Goal: Information Seeking & Learning: Learn about a topic

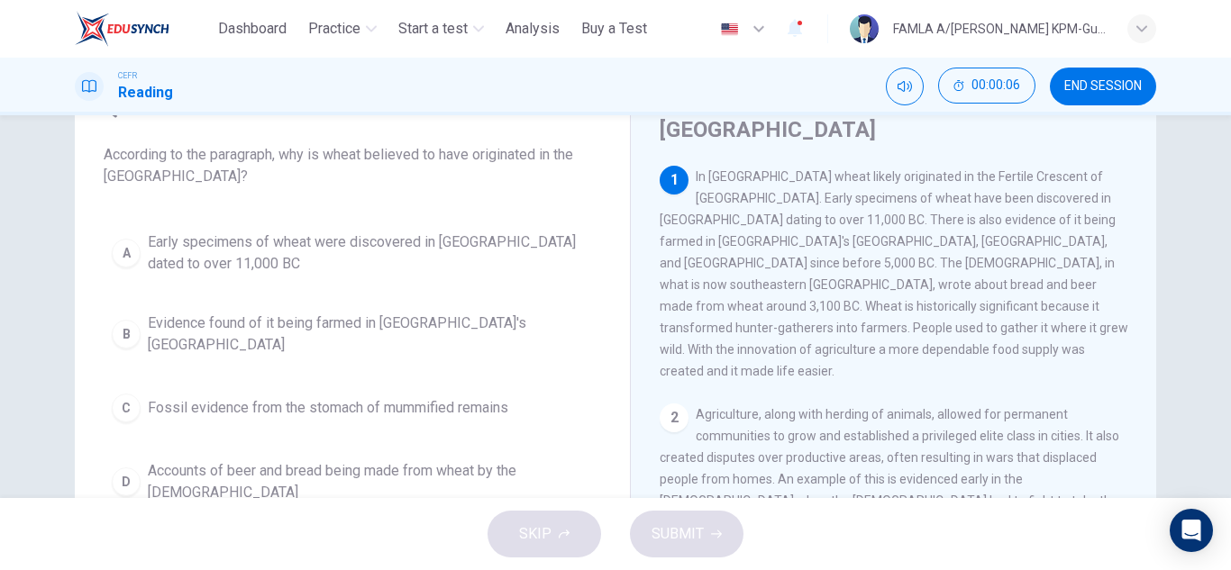
scroll to position [91, 0]
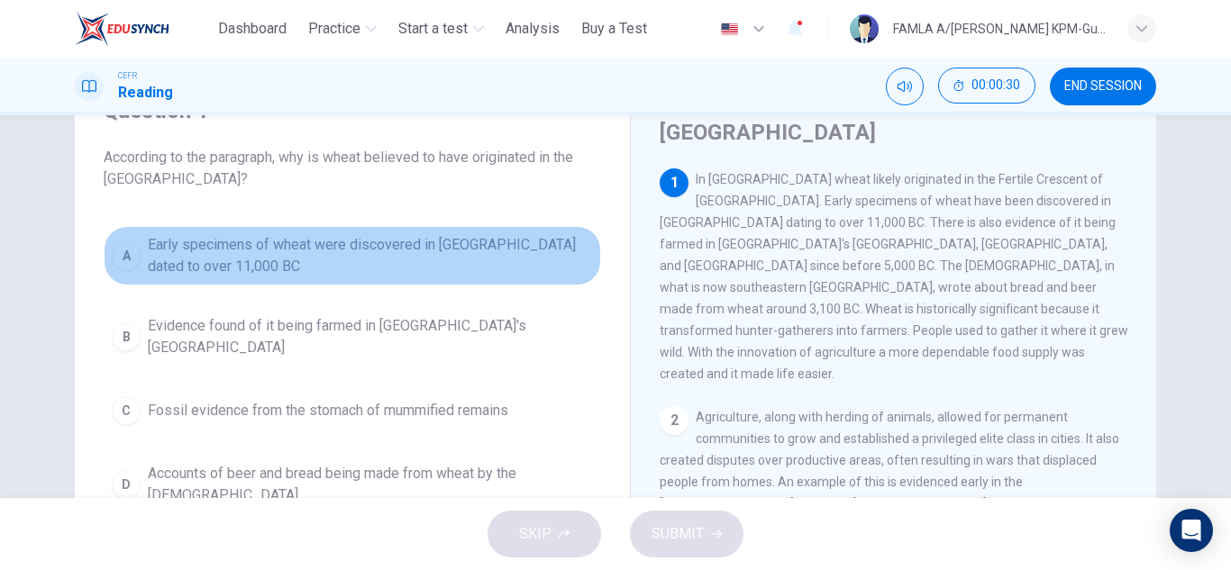
click at [341, 267] on span "Early specimens of wheat were discovered in [GEOGRAPHIC_DATA] dated to over 11,…" at bounding box center [370, 255] width 445 height 43
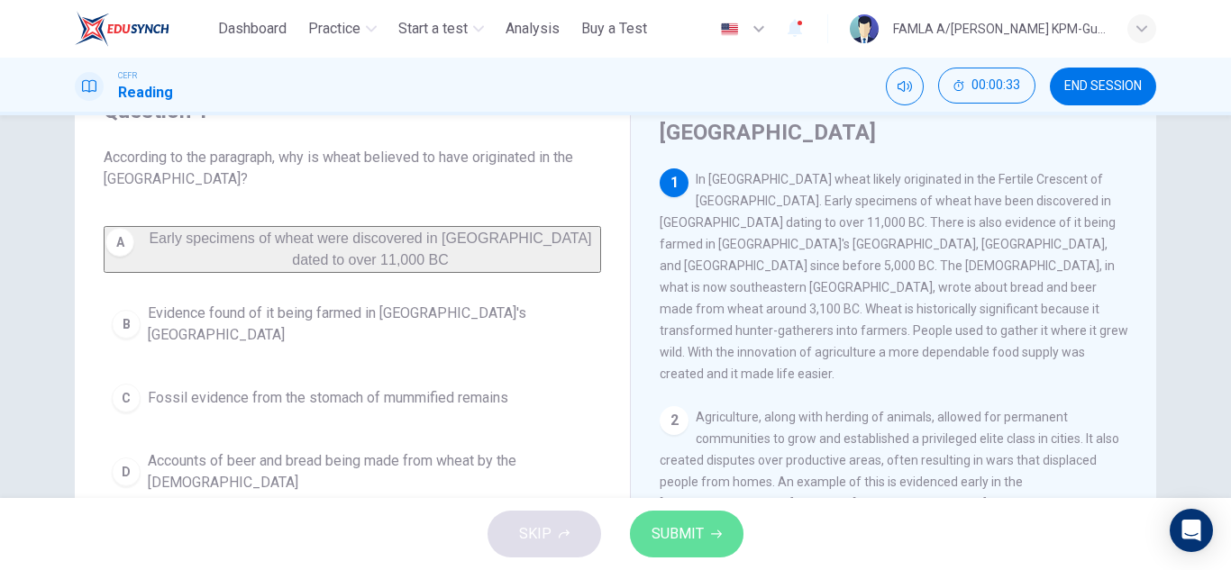
click at [679, 525] on span "SUBMIT" at bounding box center [678, 534] width 52 height 25
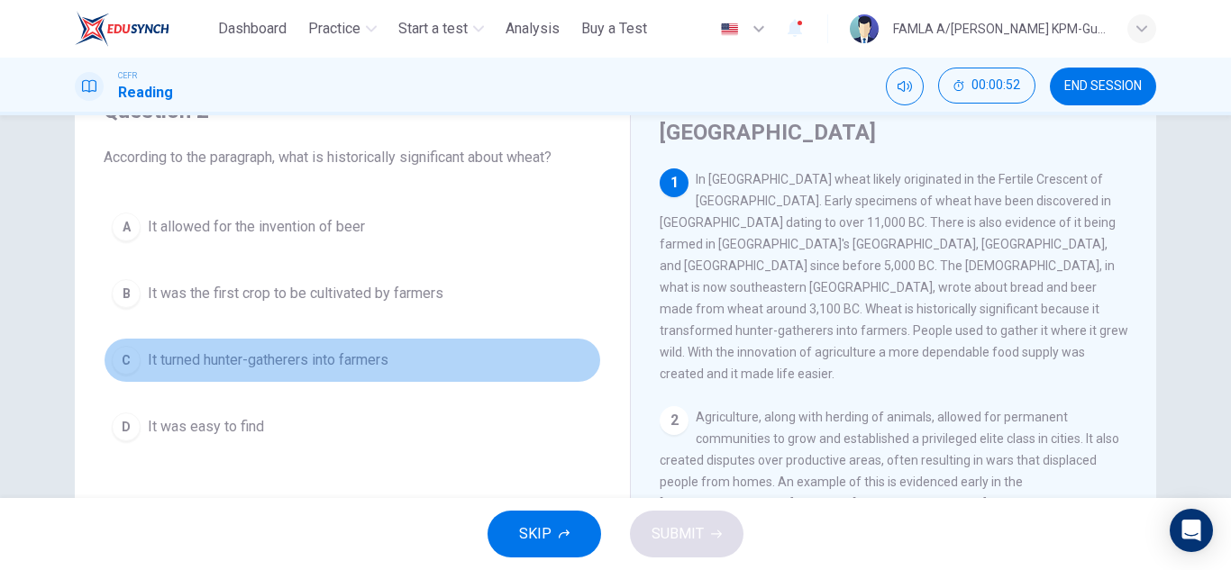
click at [234, 351] on span "It turned hunter-gatherers into farmers" at bounding box center [268, 361] width 241 height 22
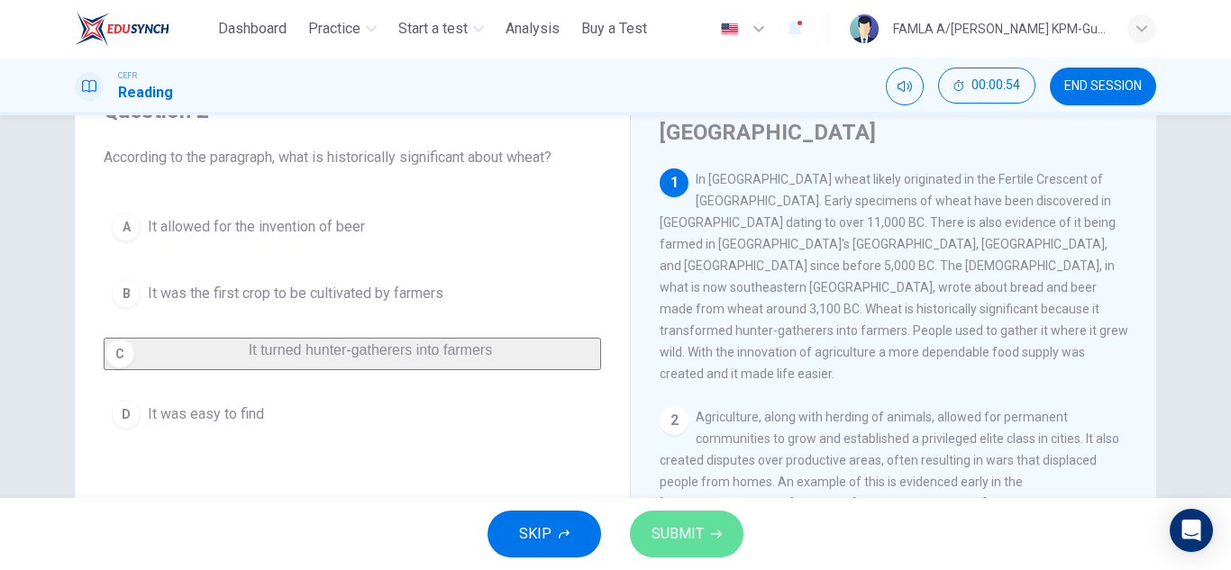
click at [684, 530] on span "SUBMIT" at bounding box center [678, 534] width 52 height 25
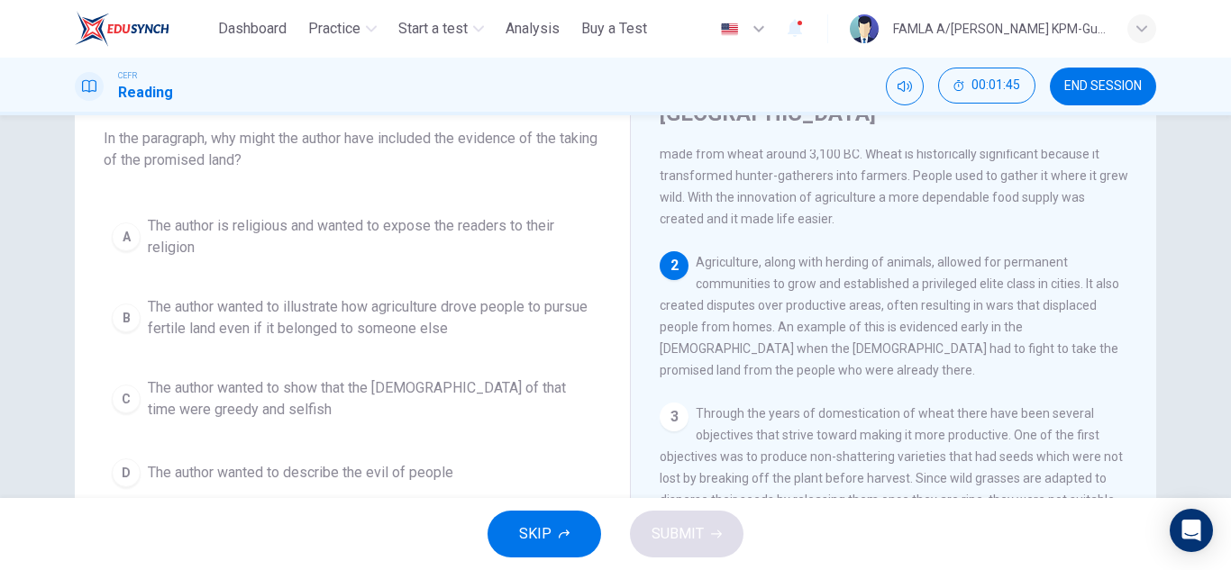
scroll to position [106, 0]
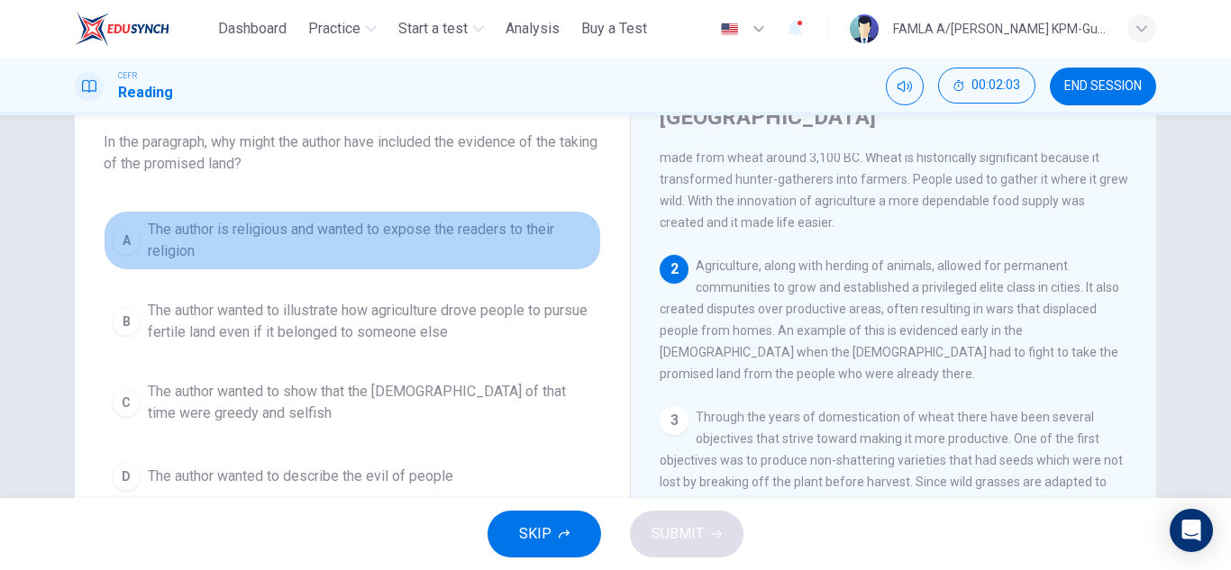
click at [287, 260] on span "The author is religious and wanted to expose the readers to their religion" at bounding box center [370, 240] width 445 height 43
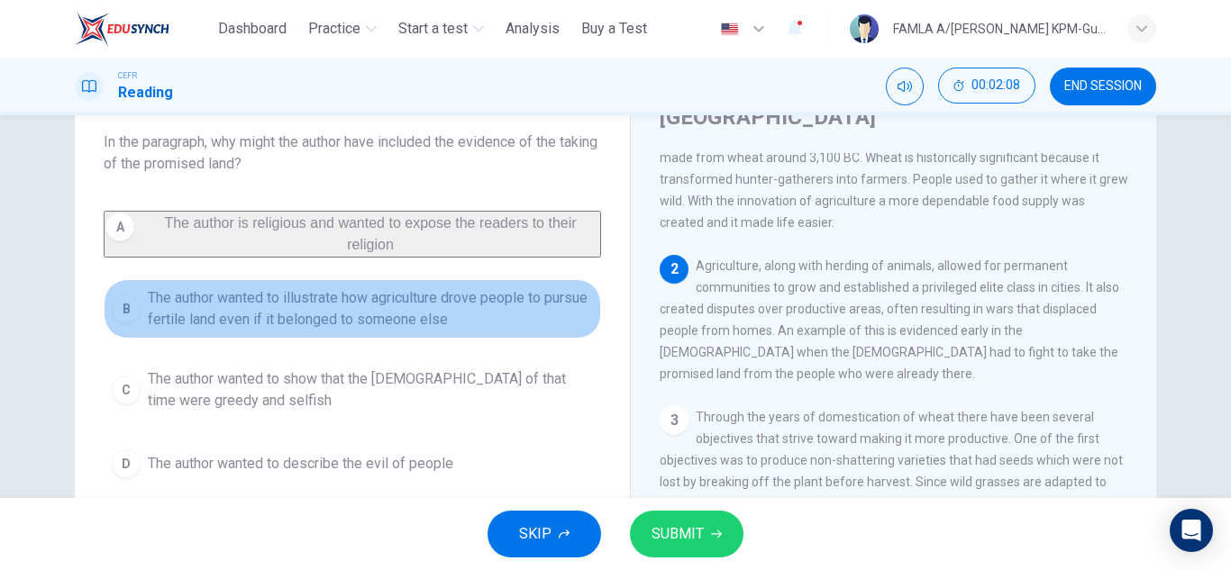
click at [277, 320] on span "The author wanted to illustrate how agriculture drove people to pursue fertile …" at bounding box center [370, 308] width 445 height 43
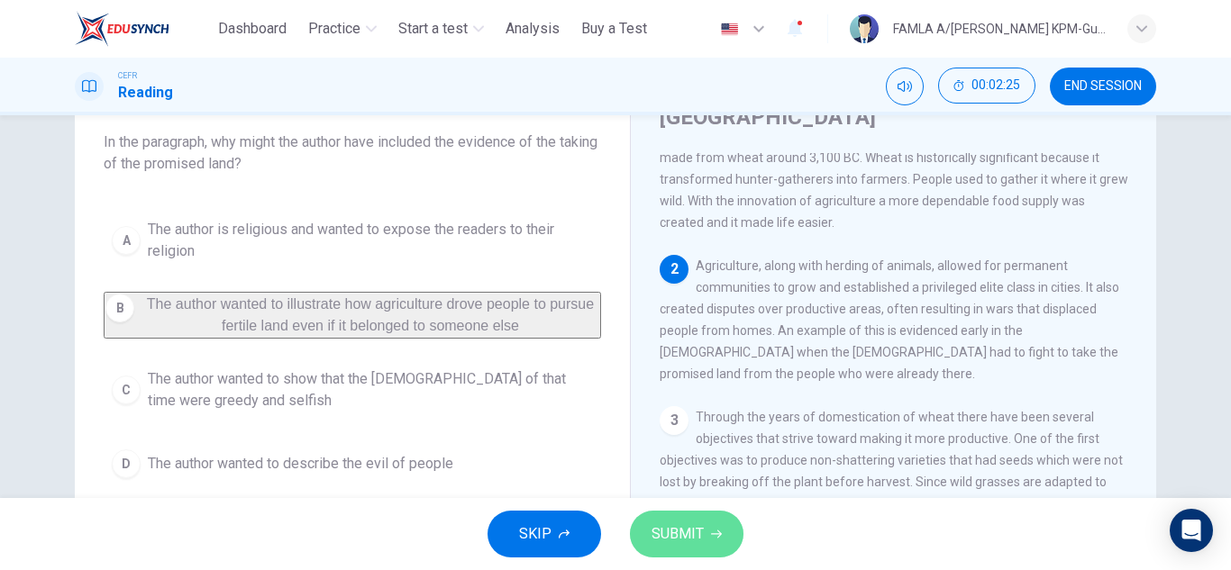
click at [684, 519] on button "SUBMIT" at bounding box center [687, 534] width 114 height 47
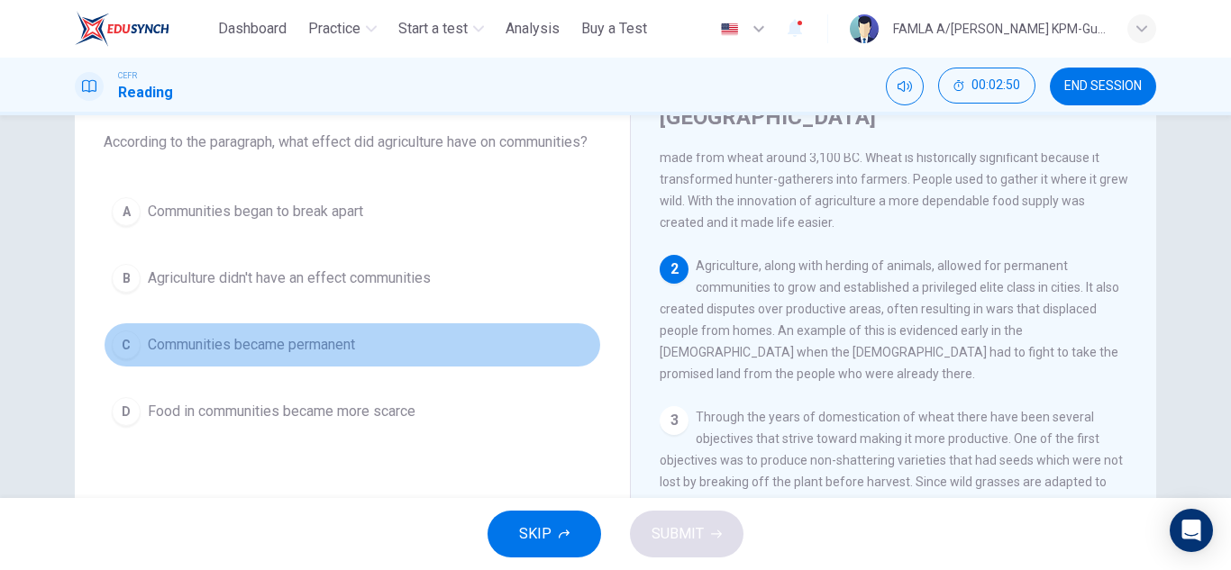
click at [326, 341] on span "Communities became permanent" at bounding box center [251, 345] width 207 height 22
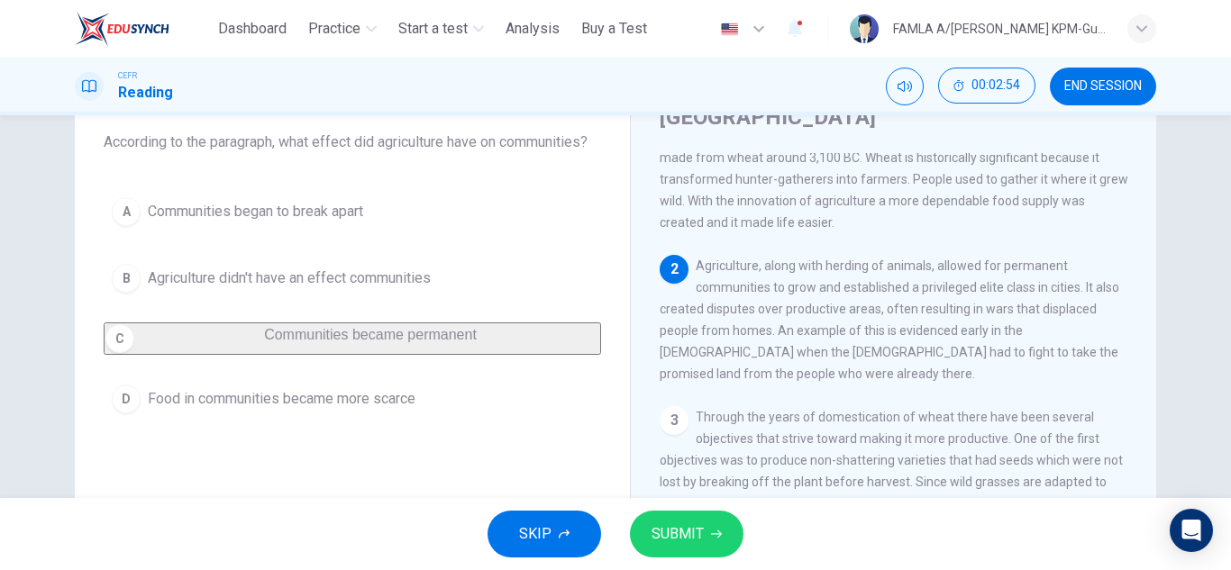
click at [687, 529] on span "SUBMIT" at bounding box center [678, 534] width 52 height 25
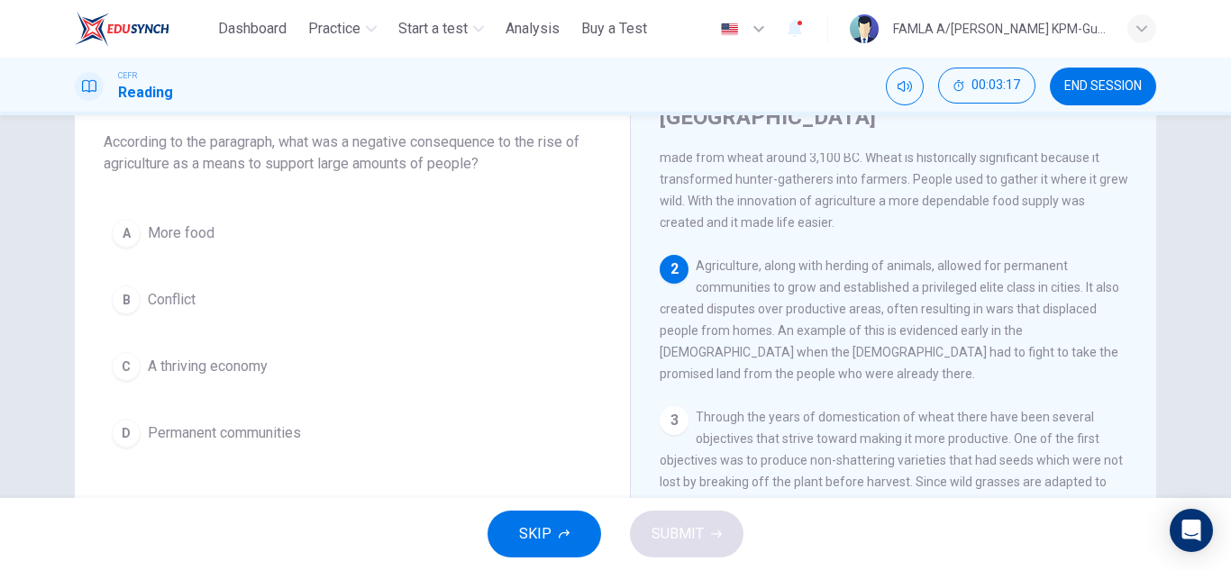
click at [226, 432] on span "Permanent communities" at bounding box center [224, 434] width 153 height 22
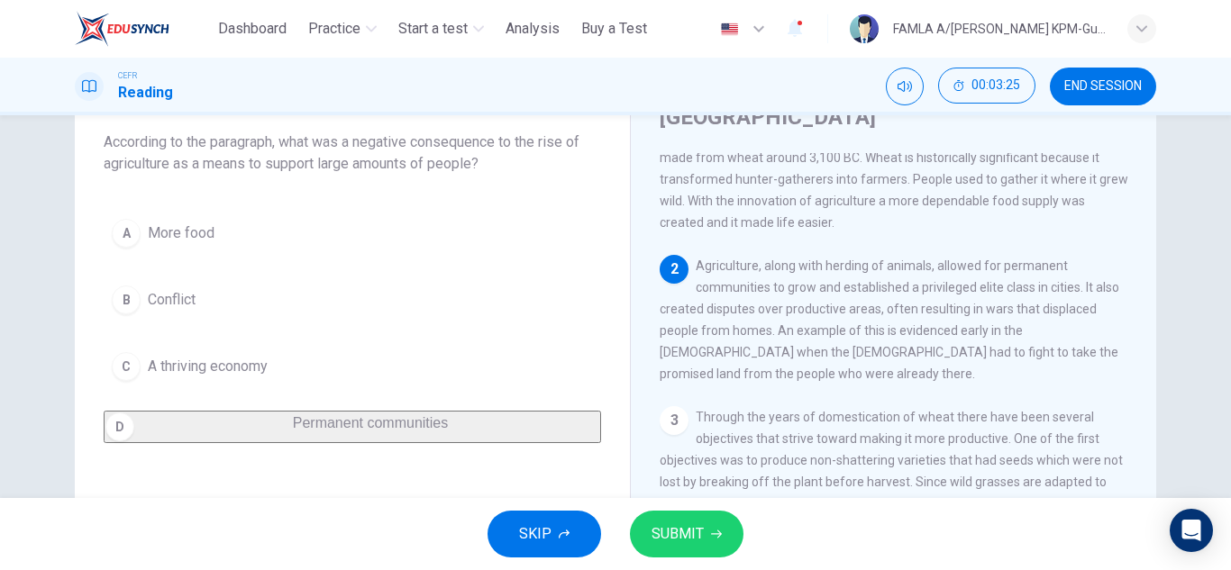
click at [679, 534] on span "SUBMIT" at bounding box center [678, 534] width 52 height 25
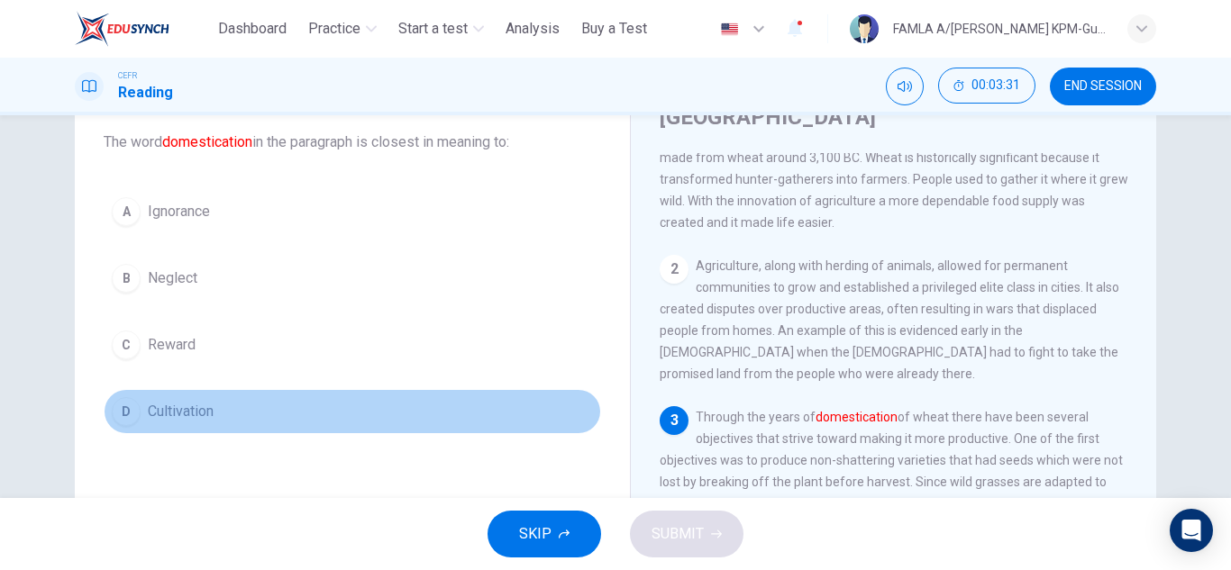
click at [166, 406] on span "Cultivation" at bounding box center [181, 412] width 66 height 22
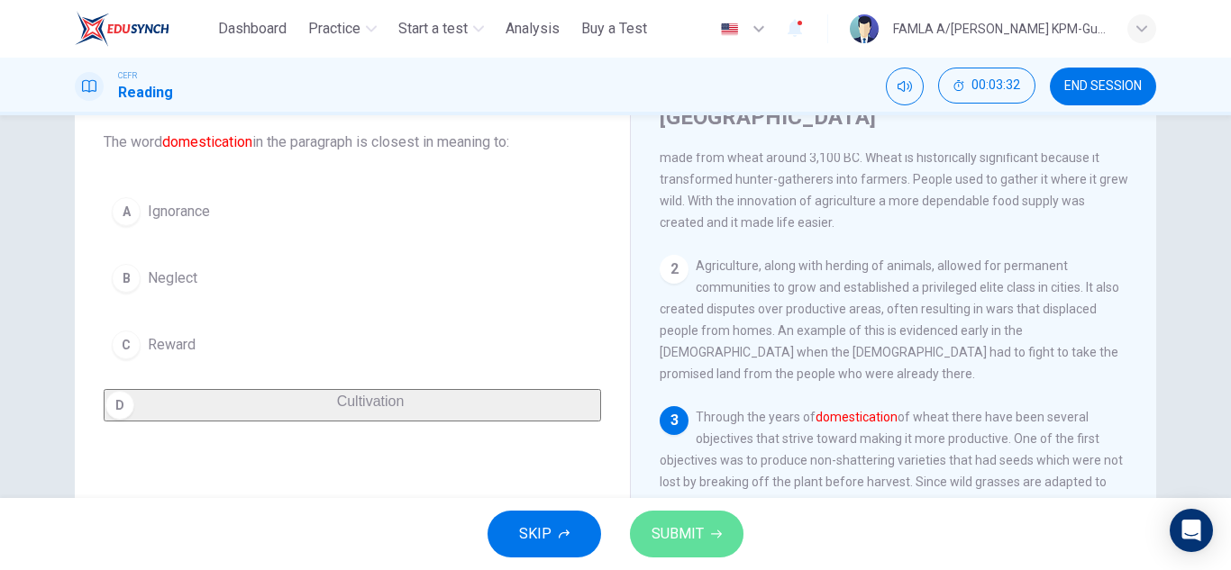
click at [706, 523] on button "SUBMIT" at bounding box center [687, 534] width 114 height 47
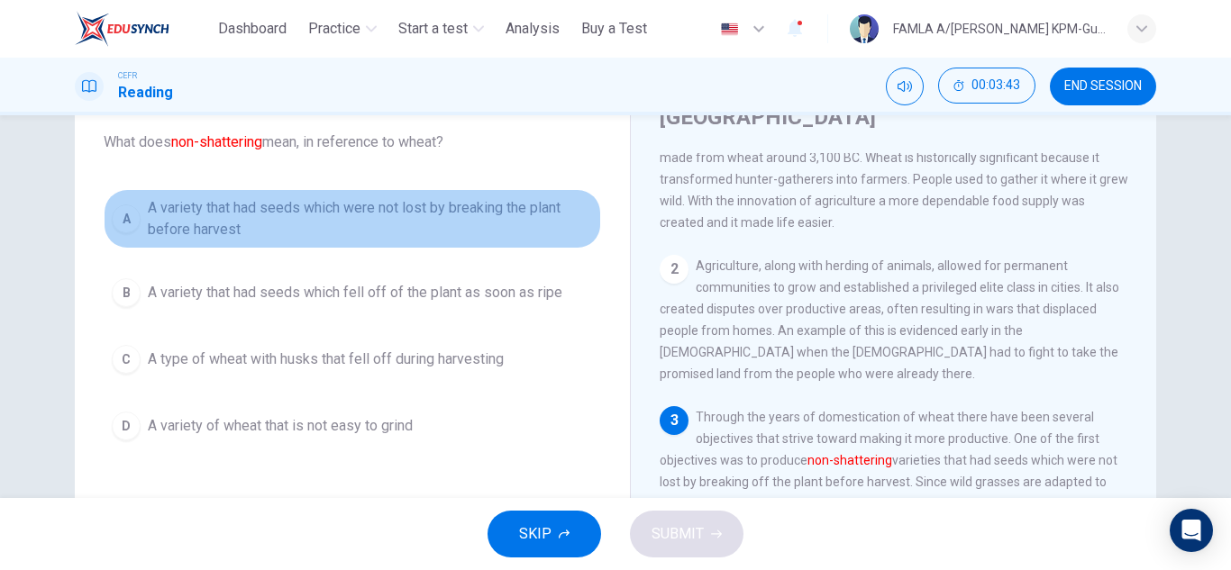
click at [339, 207] on span "A variety that had seeds which were not lost by breaking the plant before harve…" at bounding box center [370, 218] width 445 height 43
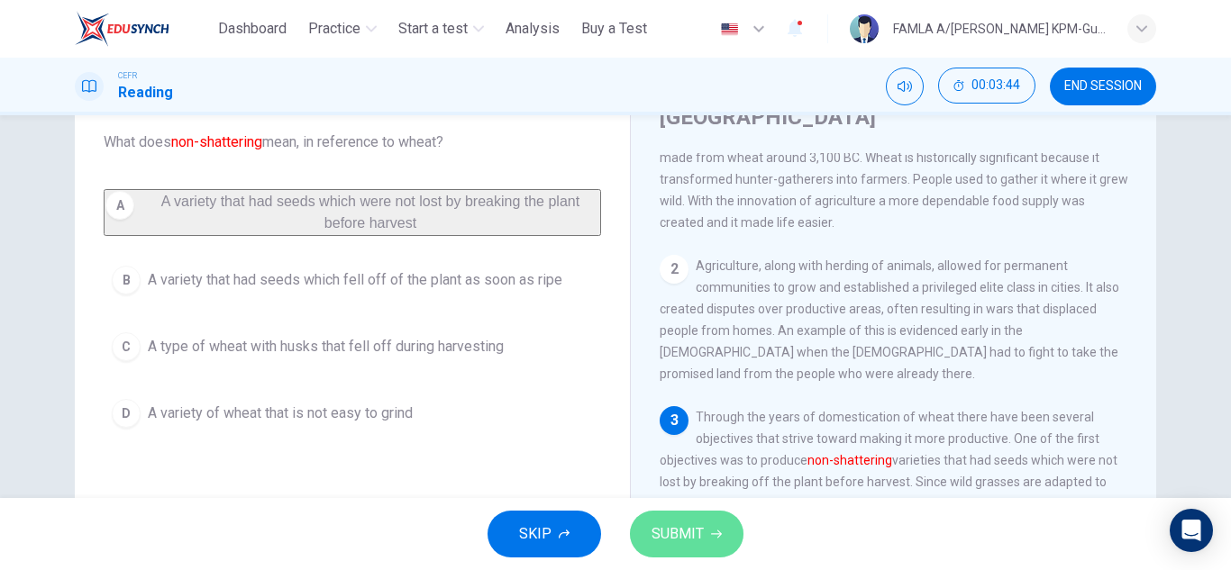
click at [680, 517] on button "SUBMIT" at bounding box center [687, 534] width 114 height 47
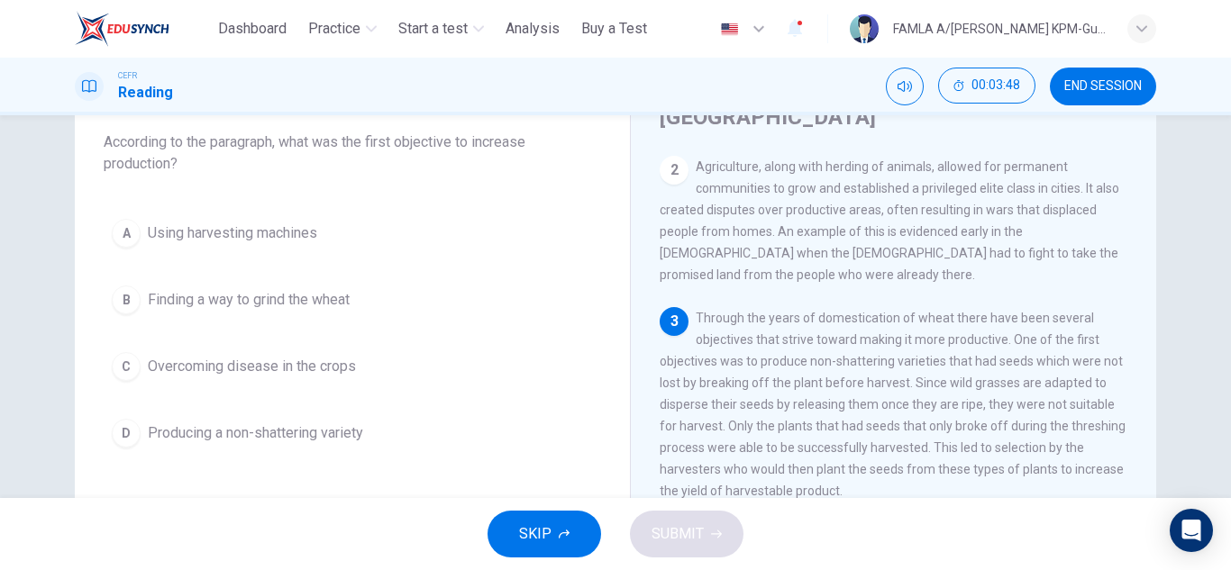
scroll to position [243, 0]
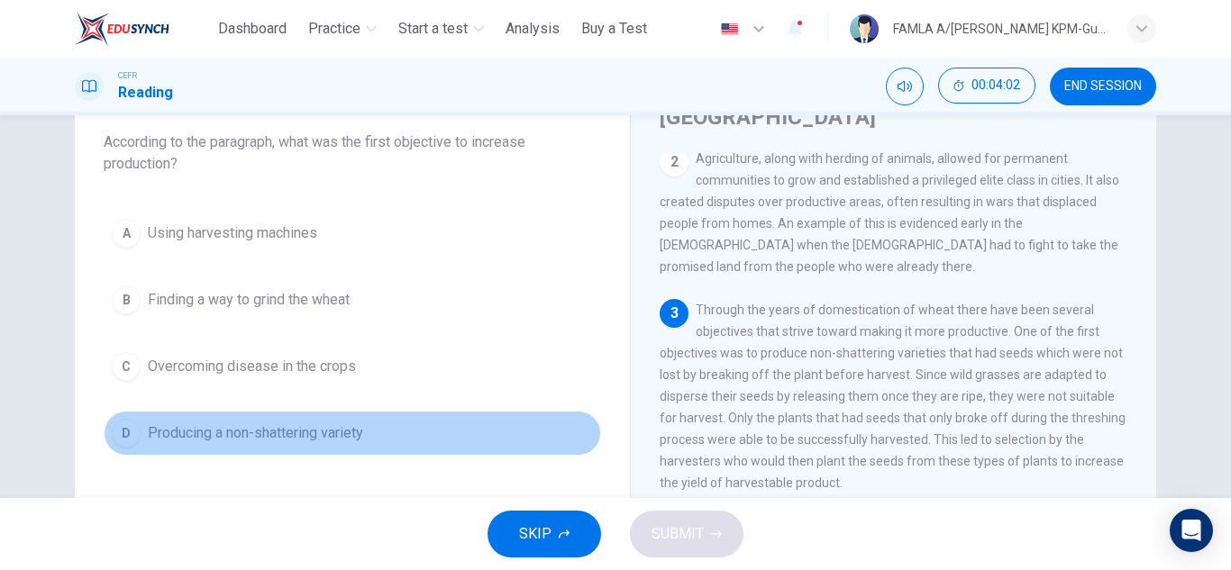
click at [267, 431] on span "Producing a non-shattering variety" at bounding box center [255, 434] width 215 height 22
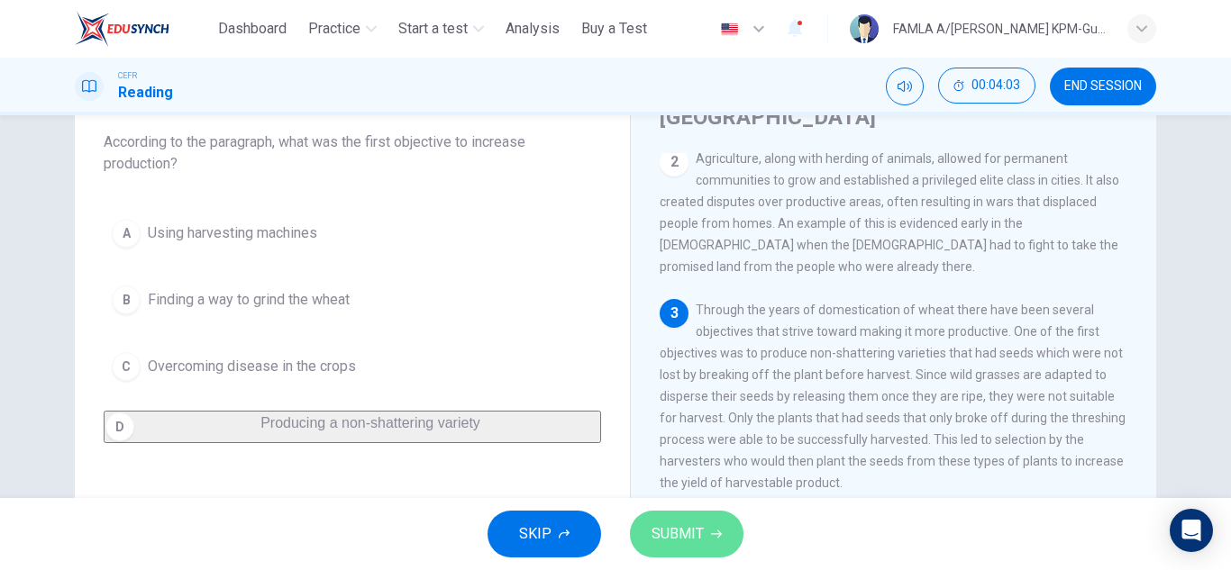
click at [700, 525] on span "SUBMIT" at bounding box center [678, 534] width 52 height 25
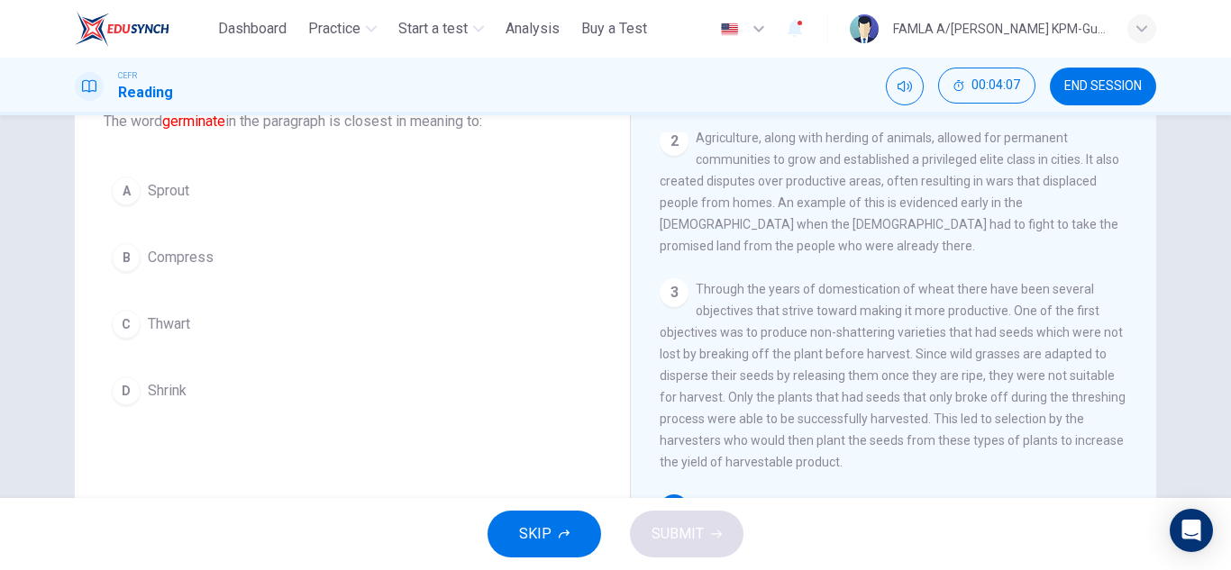
scroll to position [372, 0]
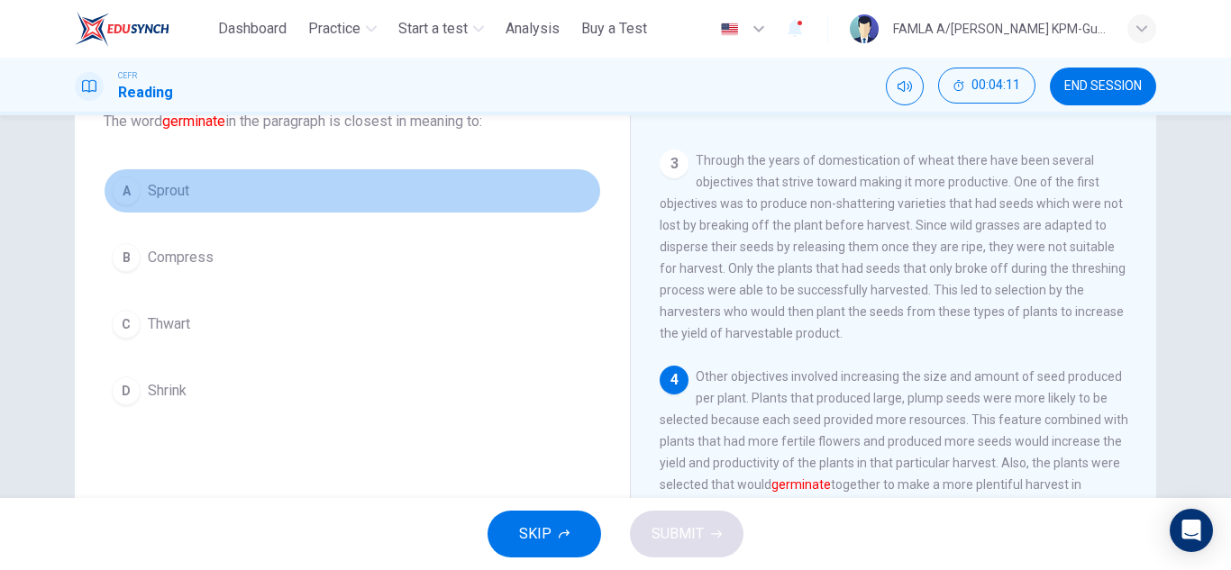
click at [165, 177] on button "A Sprout" at bounding box center [352, 191] width 497 height 45
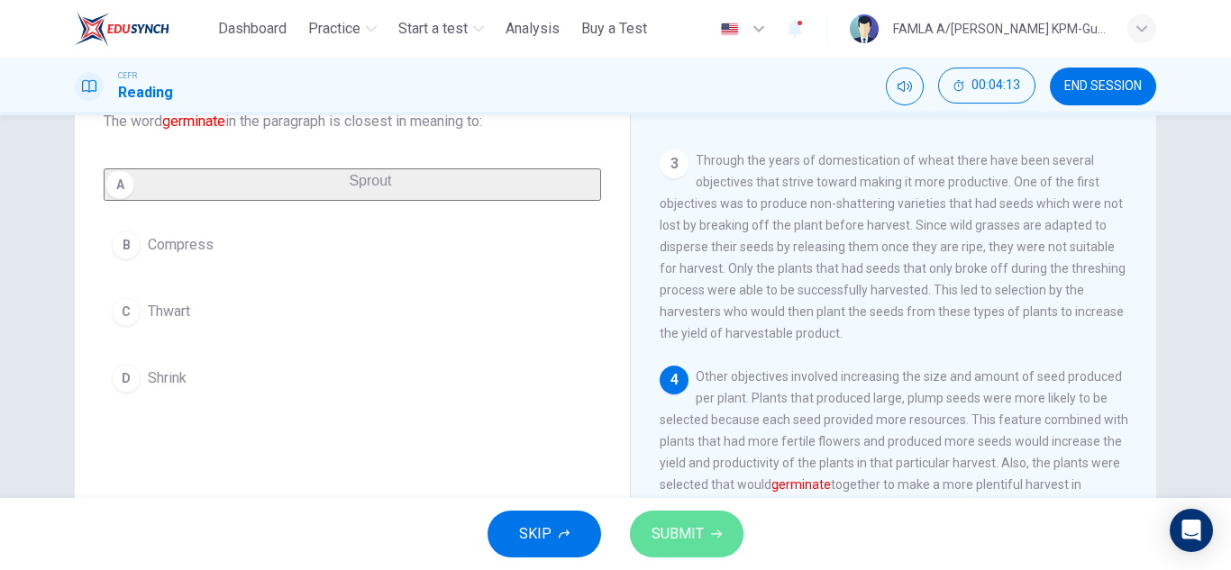
click at [686, 541] on span "SUBMIT" at bounding box center [678, 534] width 52 height 25
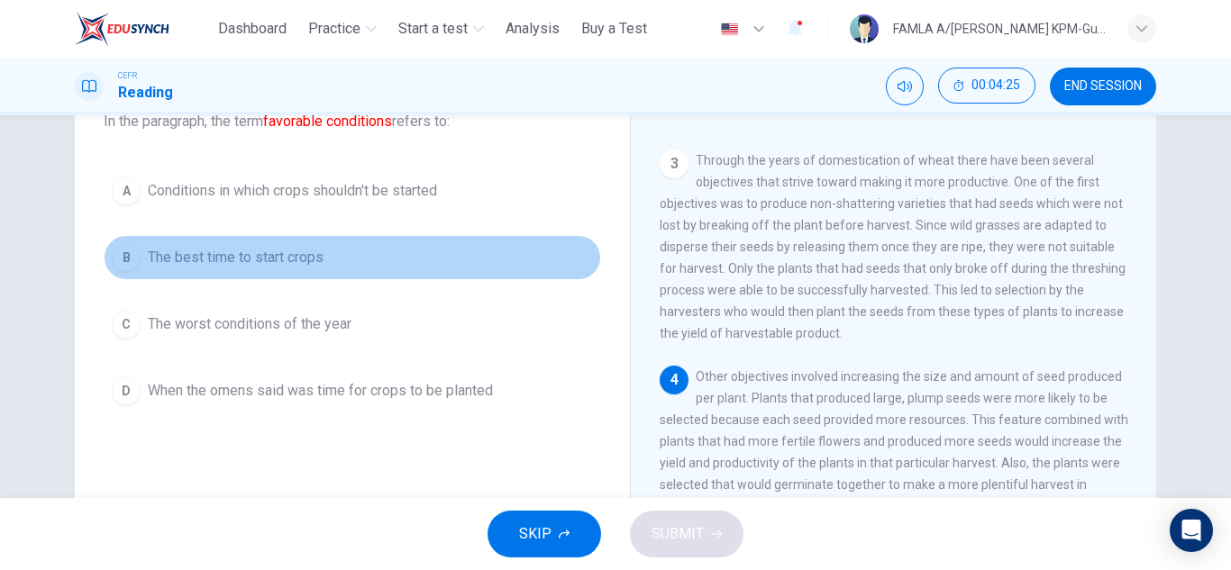
click at [286, 248] on span "The best time to start crops" at bounding box center [236, 258] width 176 height 22
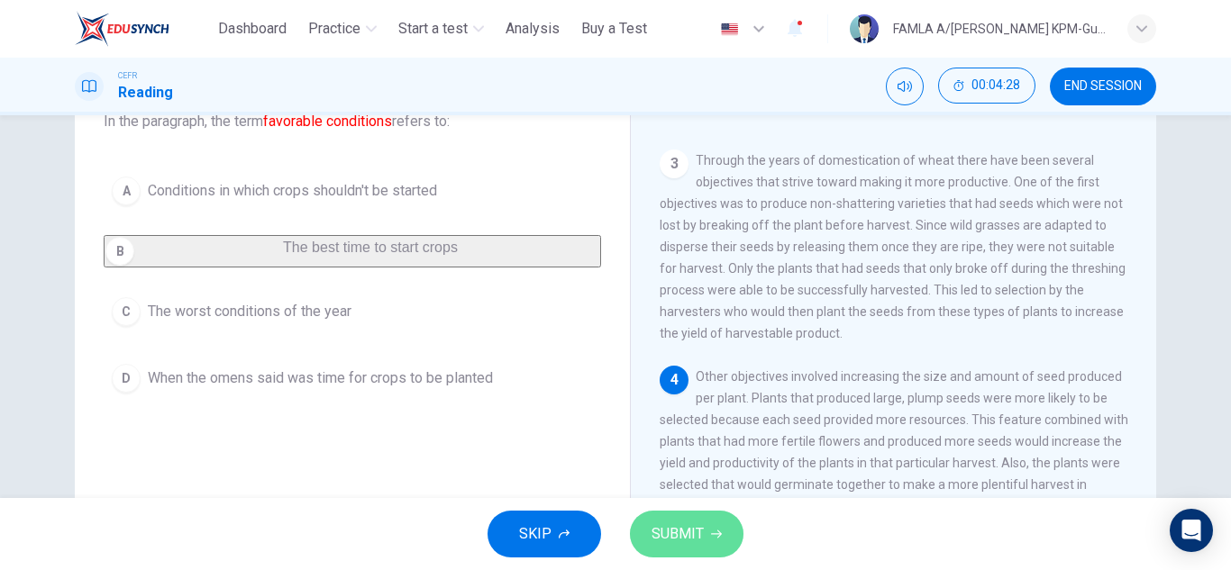
click at [695, 538] on span "SUBMIT" at bounding box center [678, 534] width 52 height 25
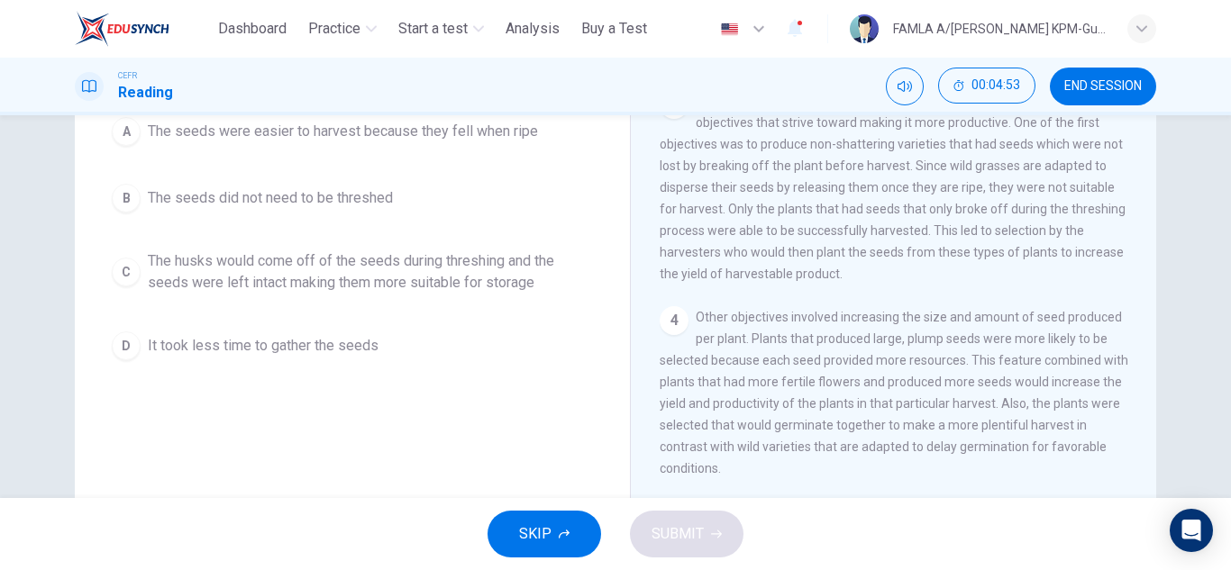
scroll to position [179, 0]
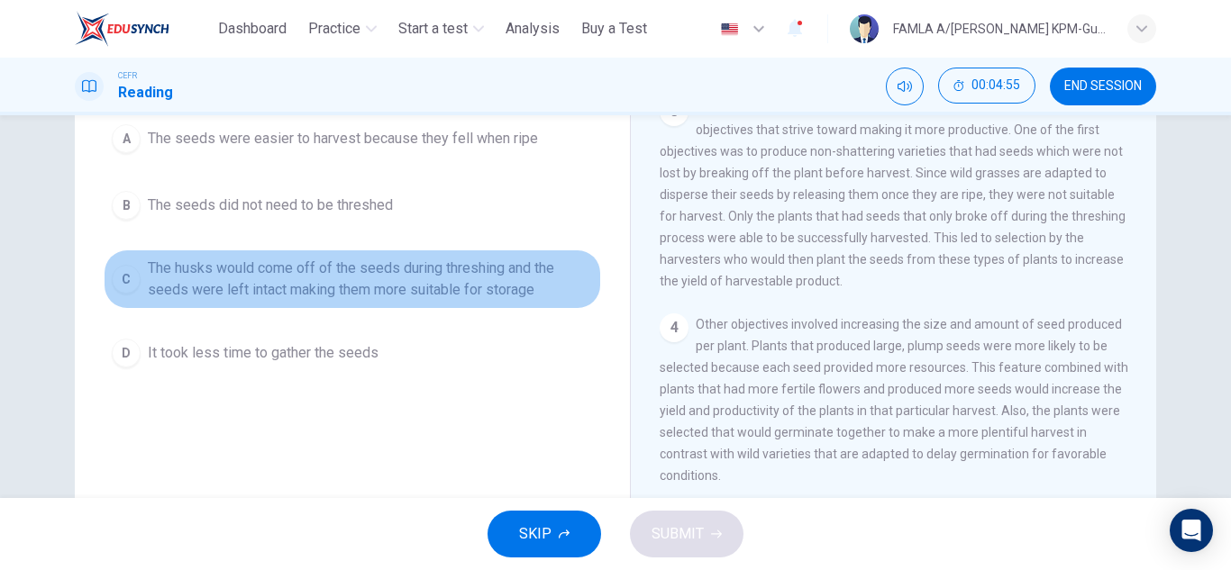
click at [329, 259] on span "The husks would come off of the seeds during threshing and the seeds were left …" at bounding box center [370, 279] width 445 height 43
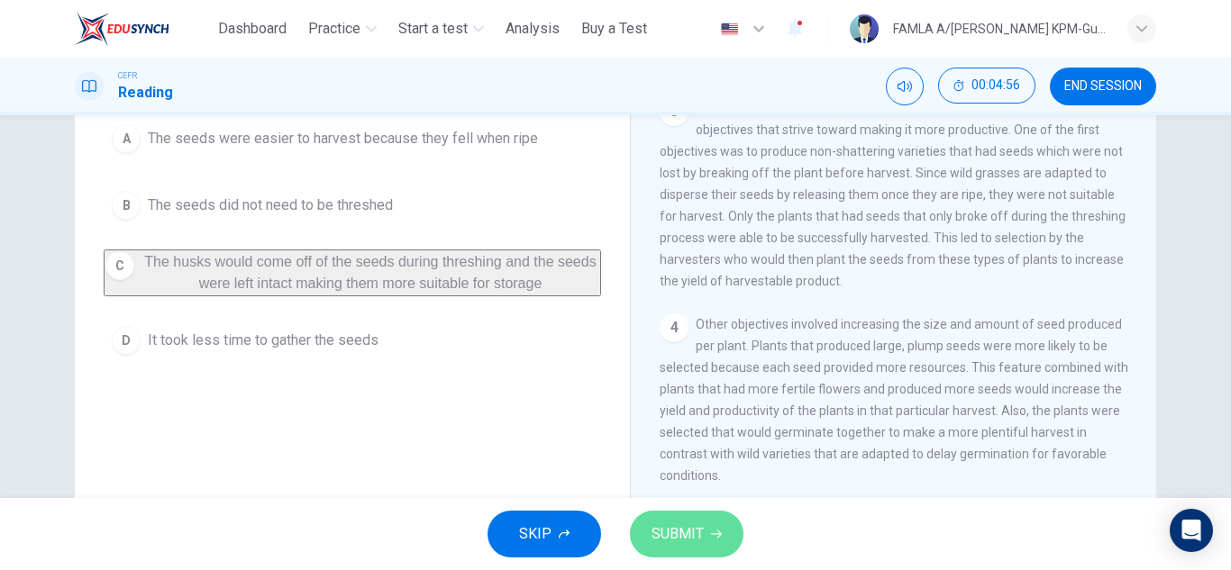
click at [695, 530] on span "SUBMIT" at bounding box center [678, 534] width 52 height 25
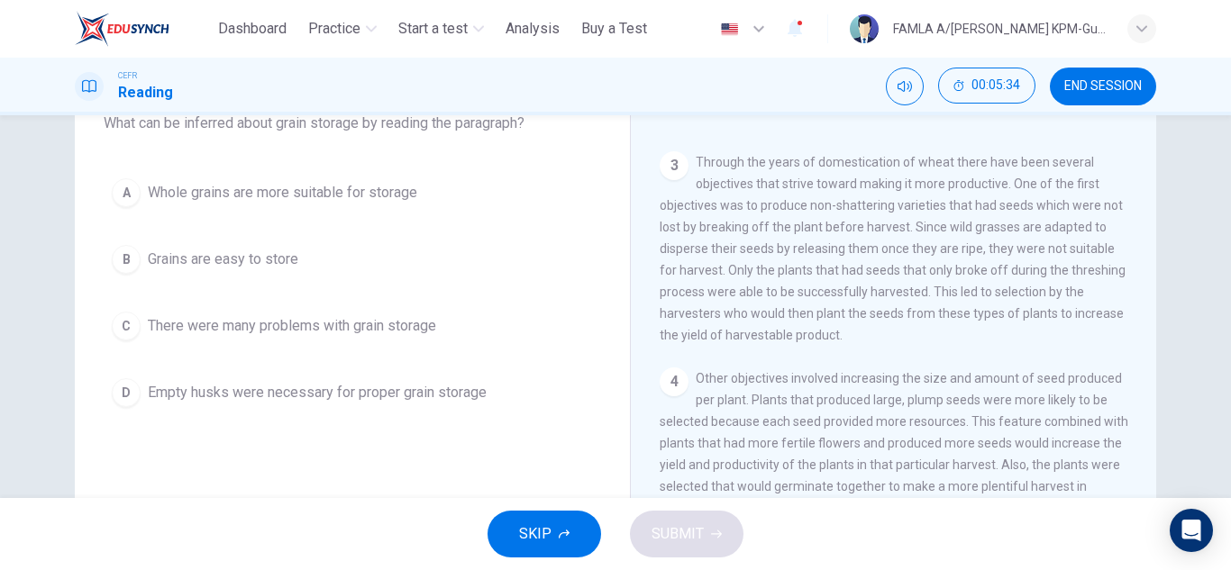
scroll to position [122, 0]
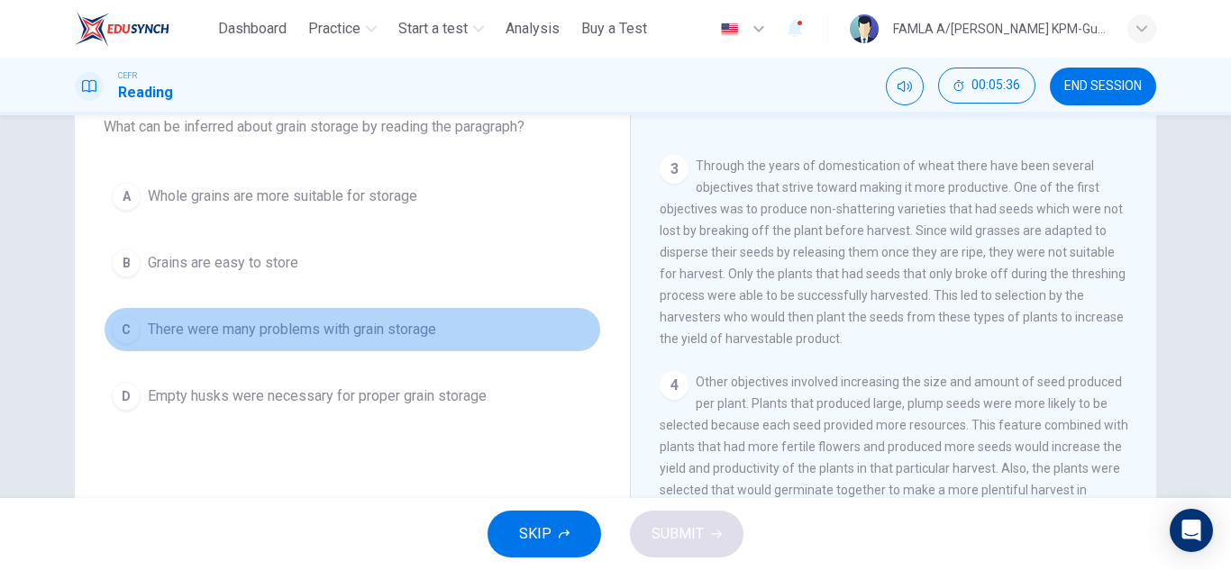
click at [261, 330] on span "There were many problems with grain storage" at bounding box center [292, 330] width 288 height 22
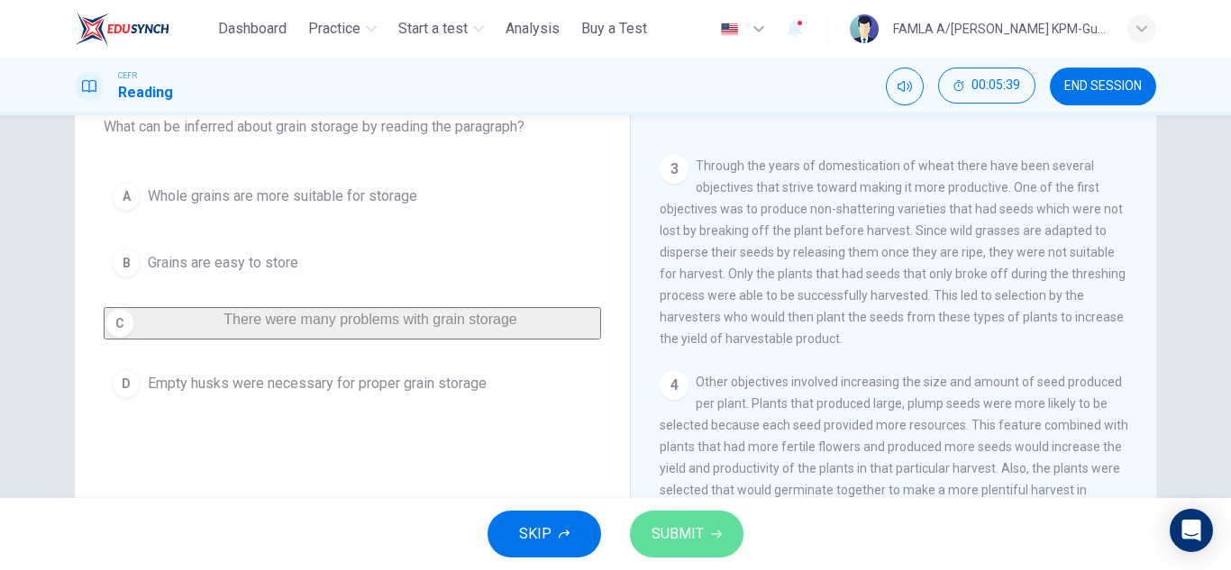
click at [670, 525] on span "SUBMIT" at bounding box center [678, 534] width 52 height 25
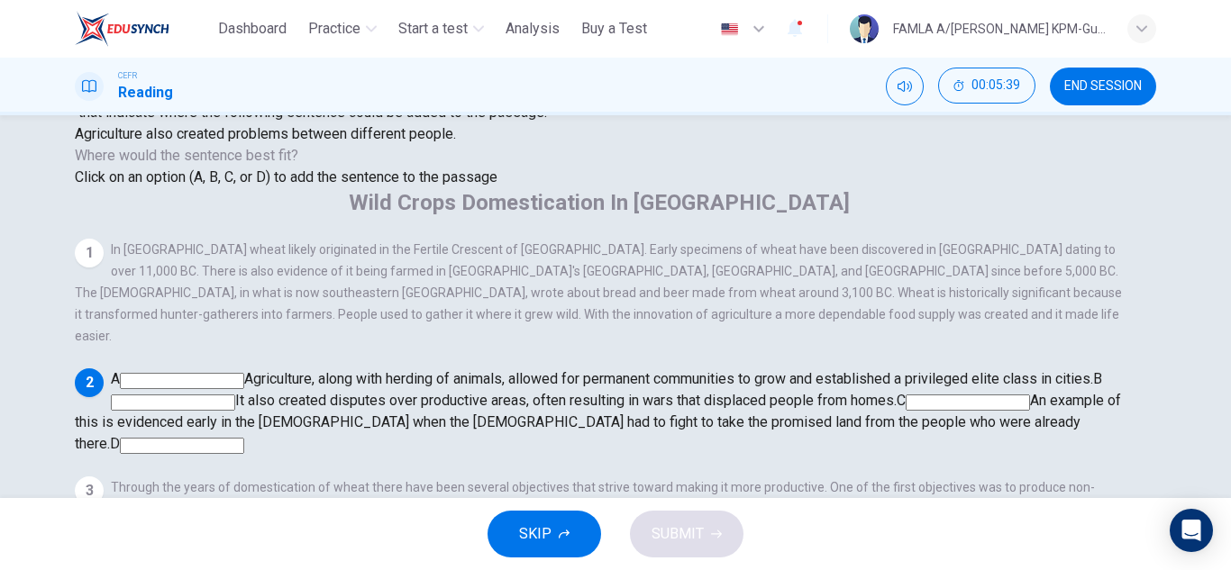
scroll to position [23, 0]
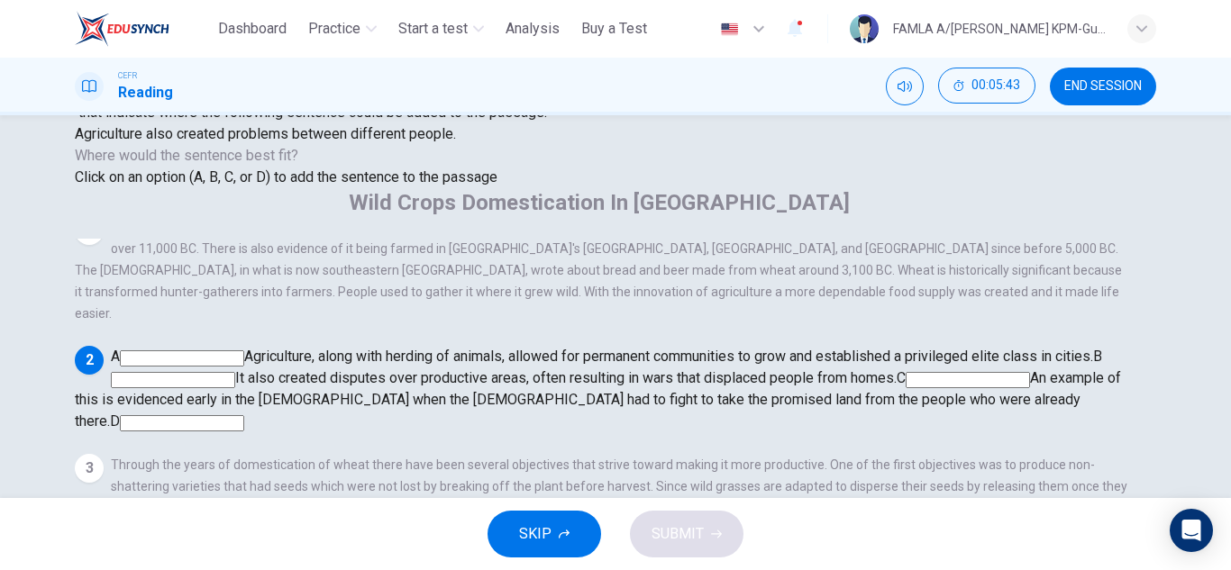
click at [675, 346] on div "A Agriculture, along with herding of animals, allowed for permanent communities…" at bounding box center [601, 389] width 1053 height 87
click at [244, 351] on input at bounding box center [182, 359] width 124 height 16
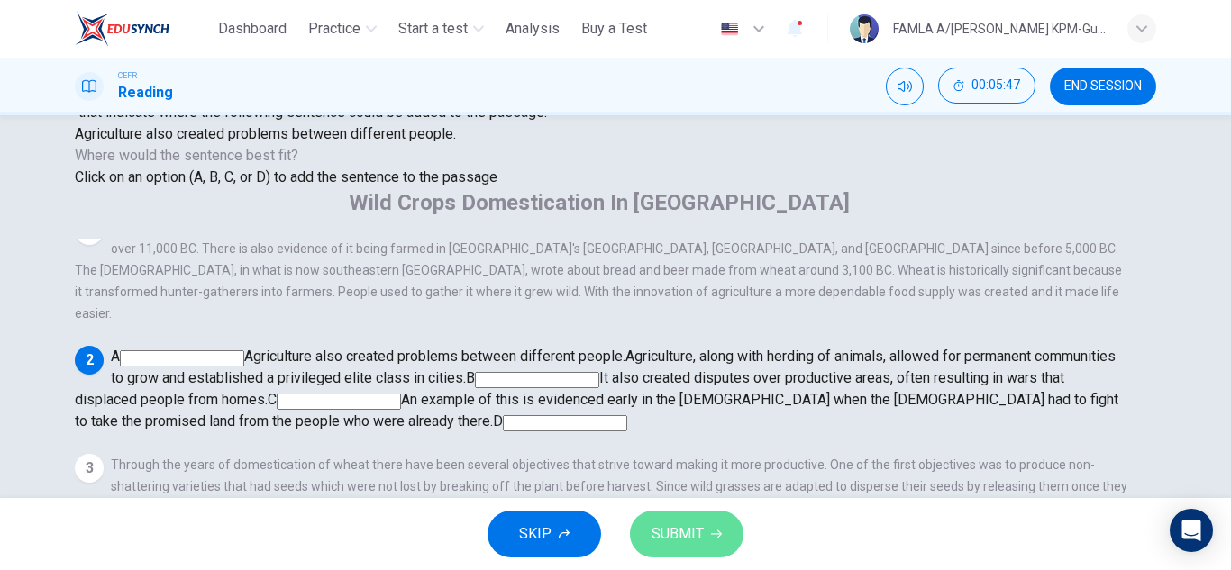
click at [705, 515] on button "SUBMIT" at bounding box center [687, 534] width 114 height 47
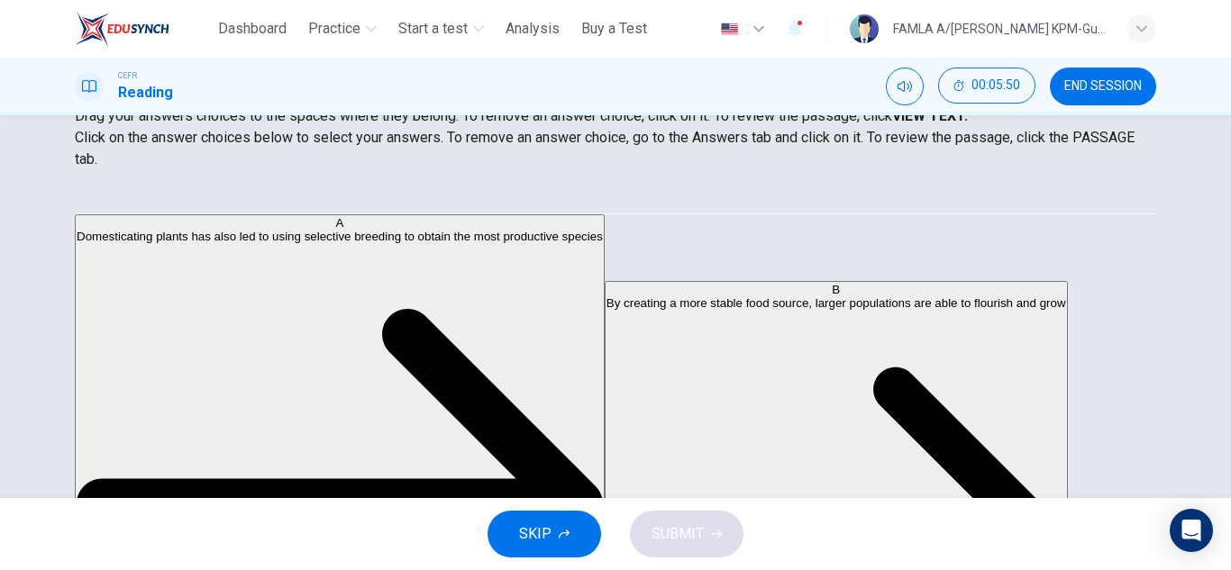
scroll to position [286, 0]
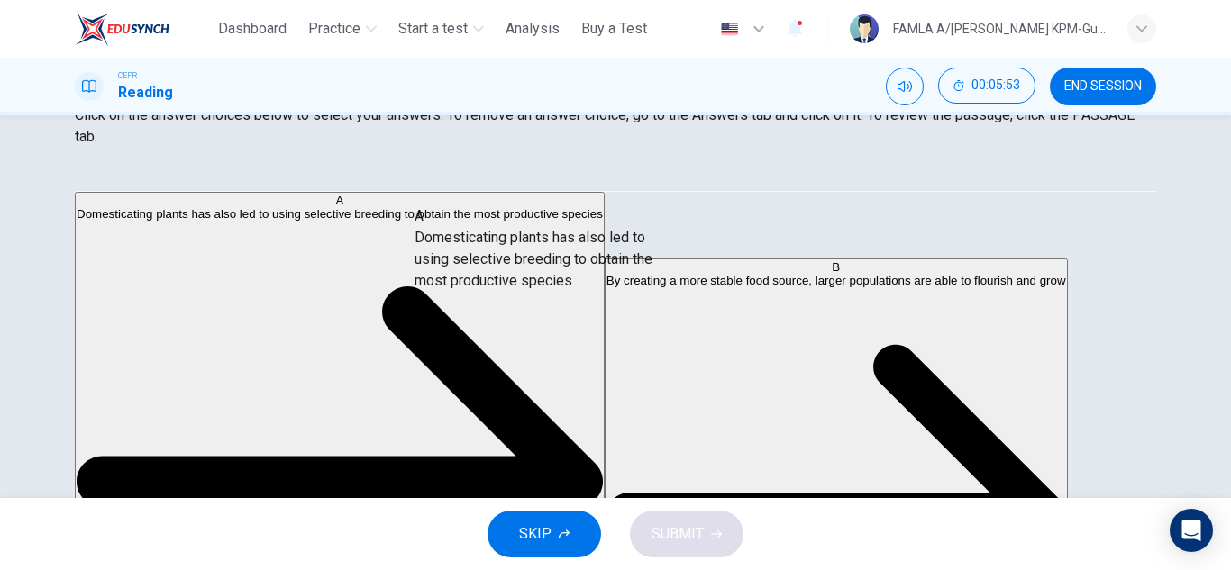
drag, startPoint x: 241, startPoint y: 252, endPoint x: 558, endPoint y: 280, distance: 318.4
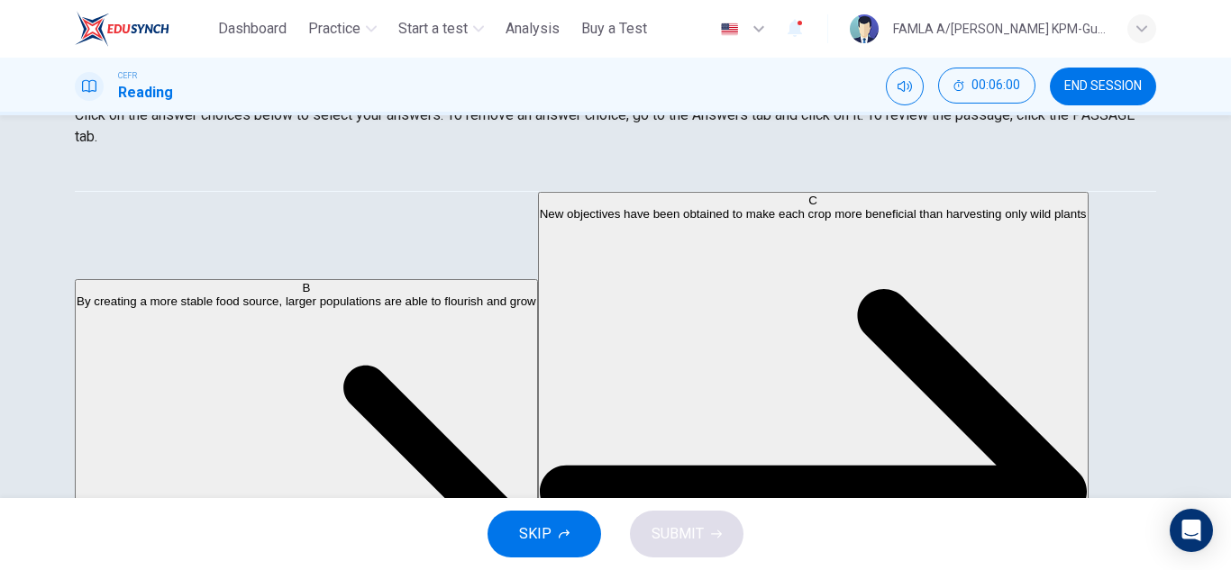
scroll to position [220, 0]
drag, startPoint x: 256, startPoint y: 241, endPoint x: 598, endPoint y: 272, distance: 343.9
drag, startPoint x: 250, startPoint y: 334, endPoint x: 645, endPoint y: 329, distance: 395.6
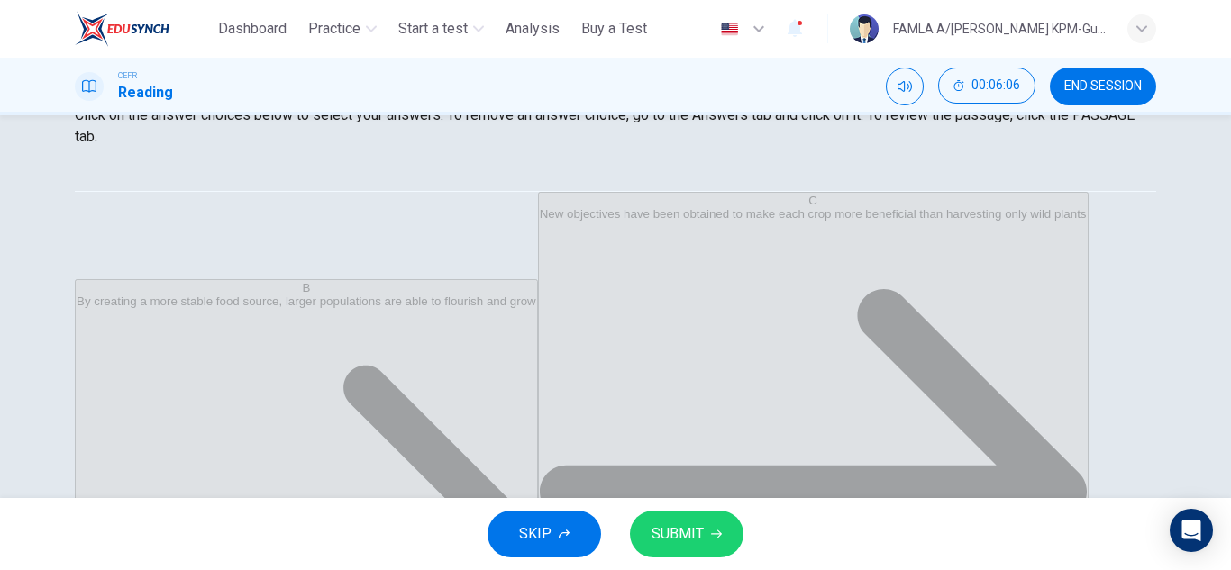
scroll to position [32, 0]
click at [702, 520] on button "SUBMIT" at bounding box center [687, 534] width 114 height 47
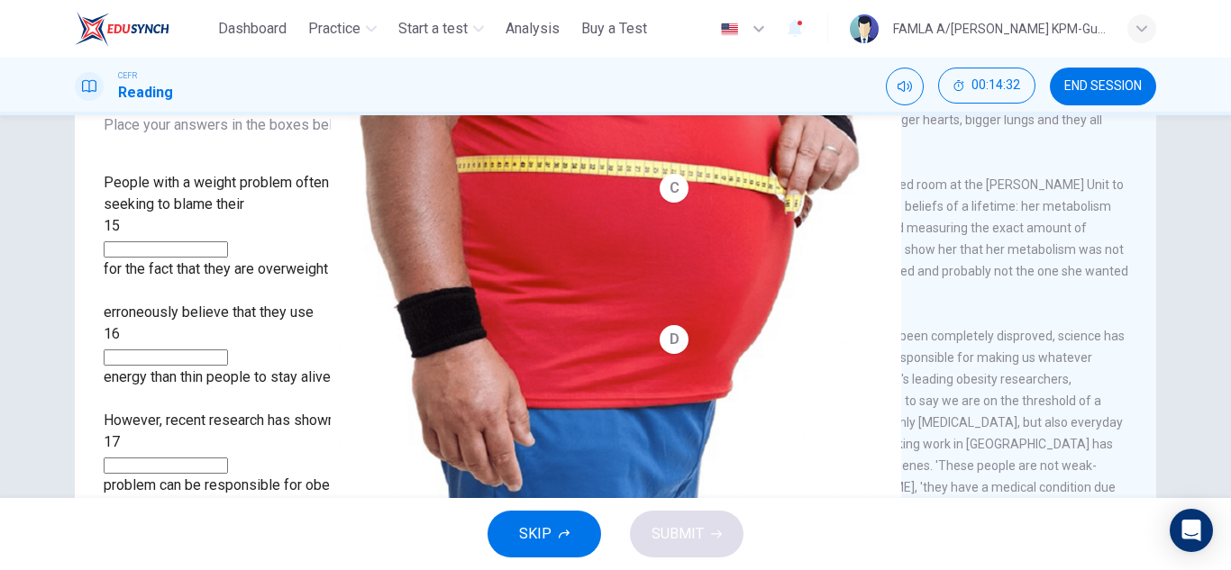
scroll to position [286, 0]
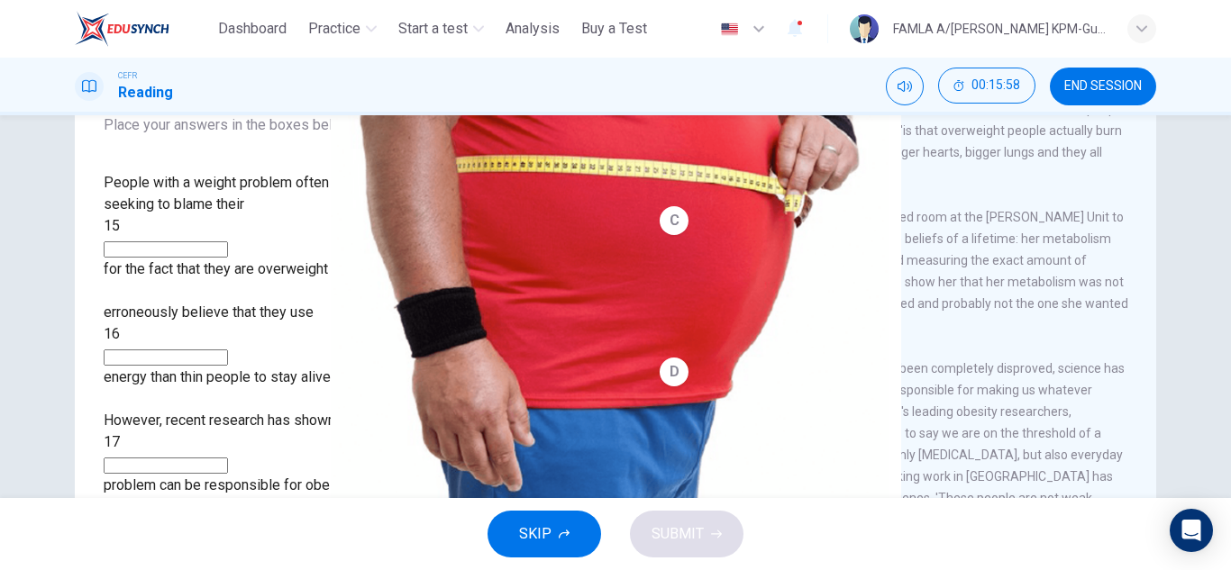
click at [228, 242] on input at bounding box center [166, 250] width 124 height 16
type input "****"
click at [524, 546] on span "SKIP" at bounding box center [535, 534] width 32 height 25
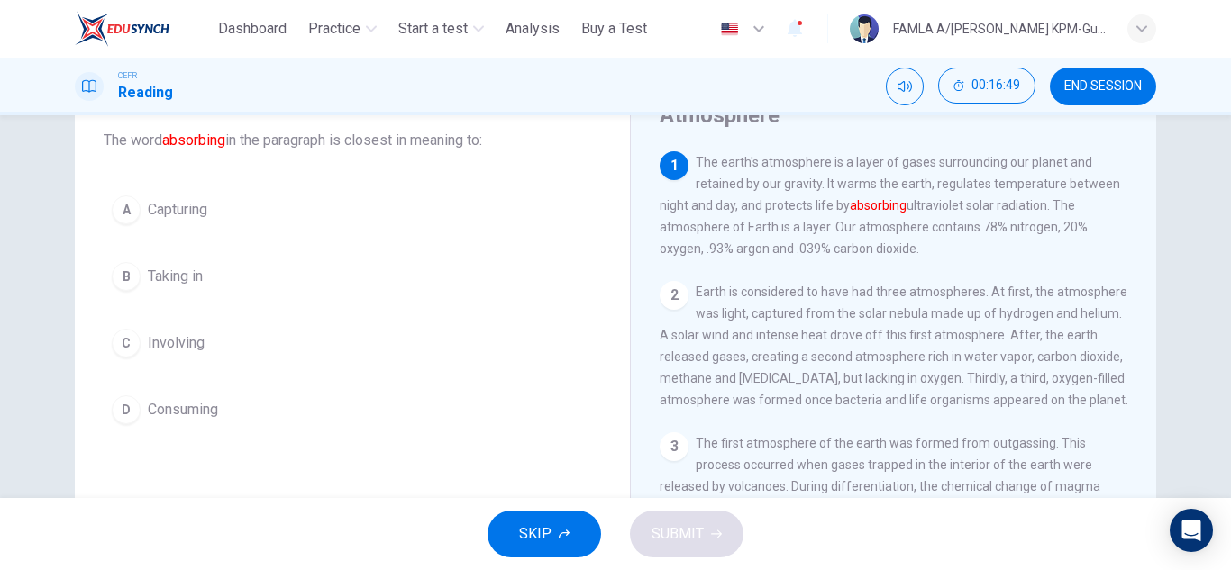
scroll to position [106, 0]
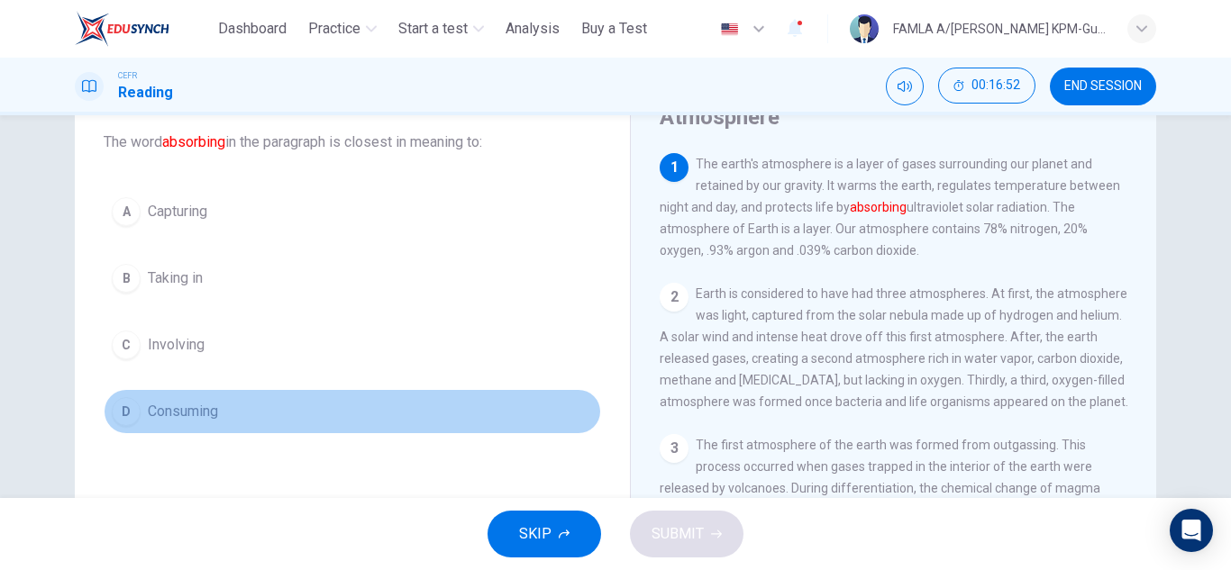
click at [150, 395] on button "D Consuming" at bounding box center [352, 411] width 497 height 45
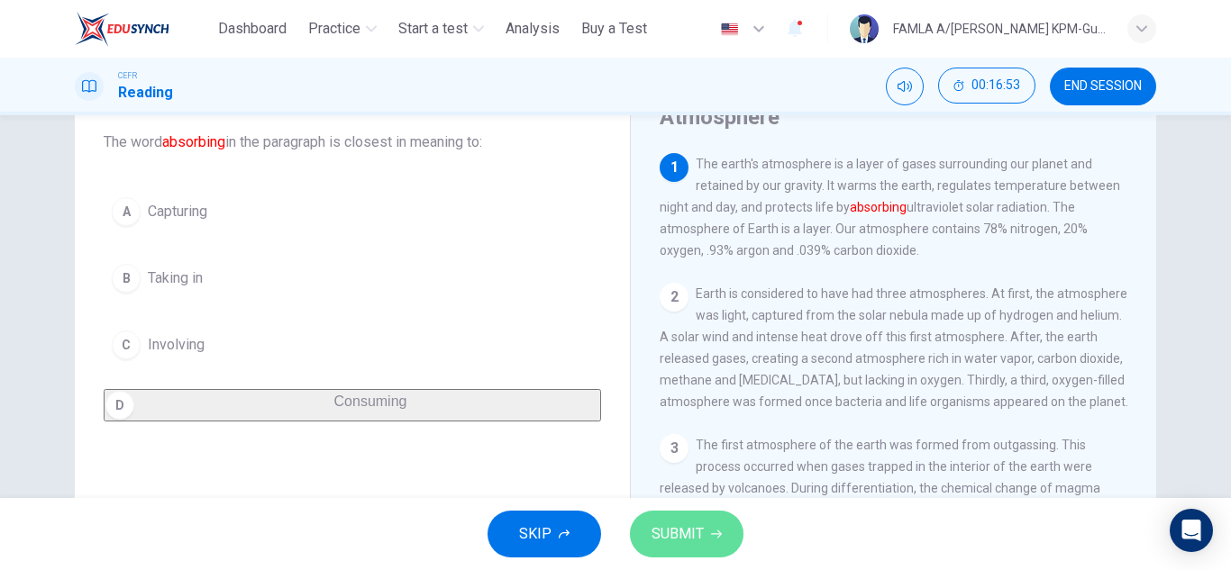
click at [657, 531] on span "SUBMIT" at bounding box center [678, 534] width 52 height 25
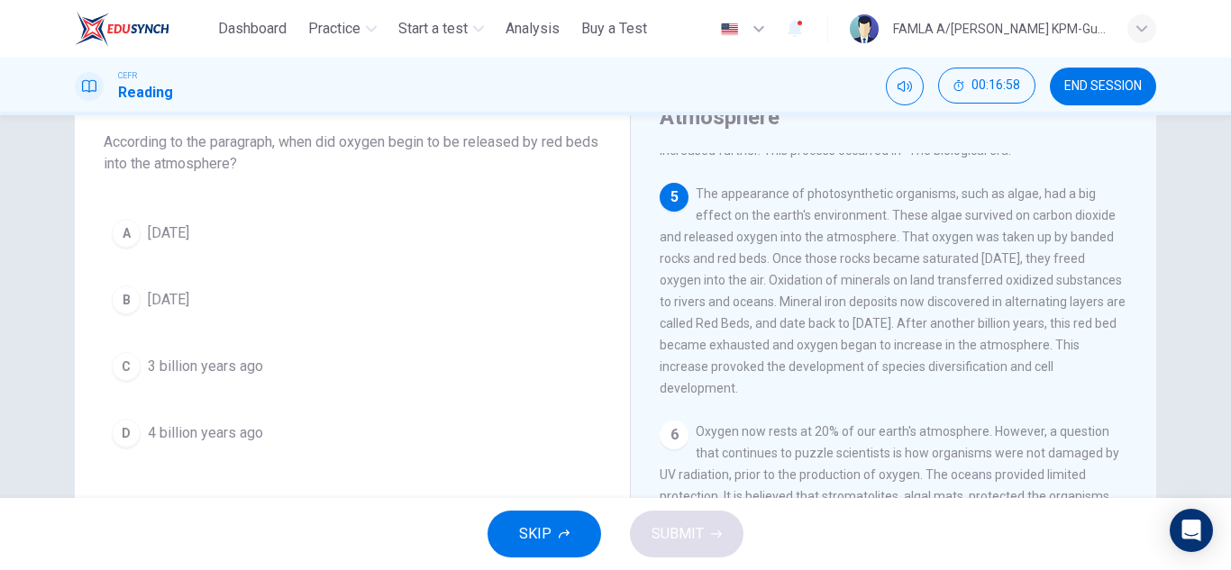
scroll to position [588, 0]
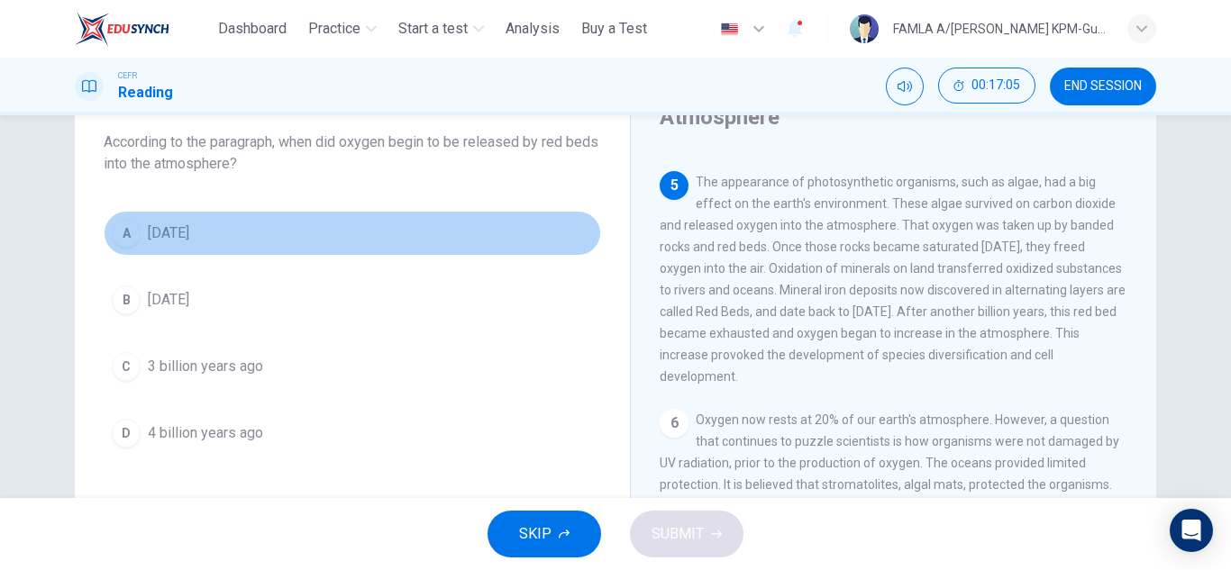
click at [189, 242] on span "[DATE]" at bounding box center [168, 234] width 41 height 22
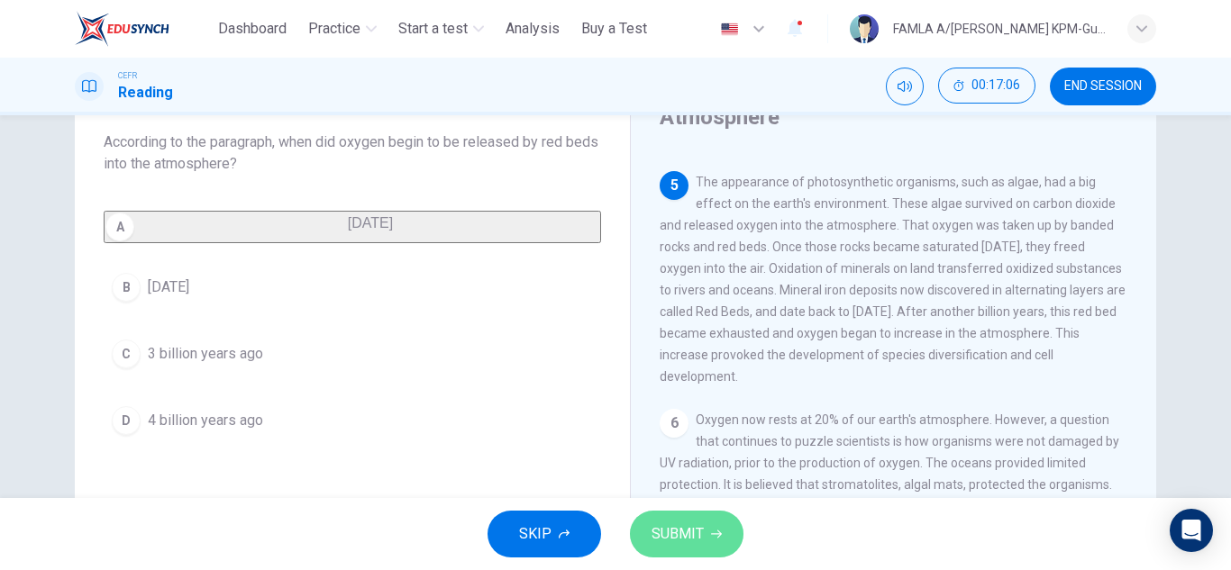
click at [654, 515] on button "SUBMIT" at bounding box center [687, 534] width 114 height 47
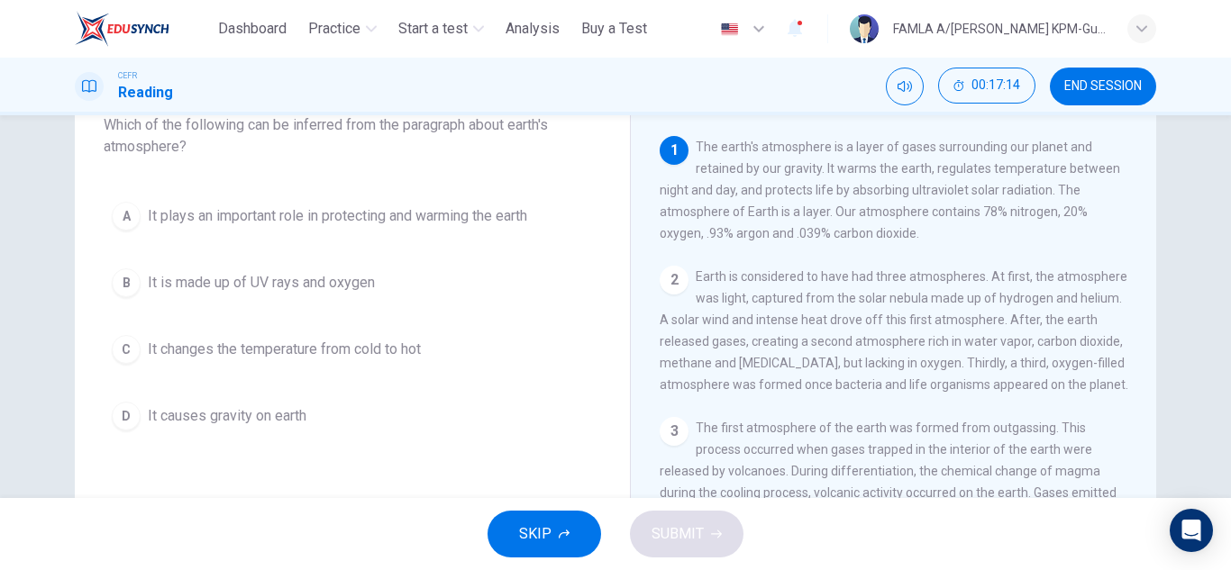
scroll to position [120, 0]
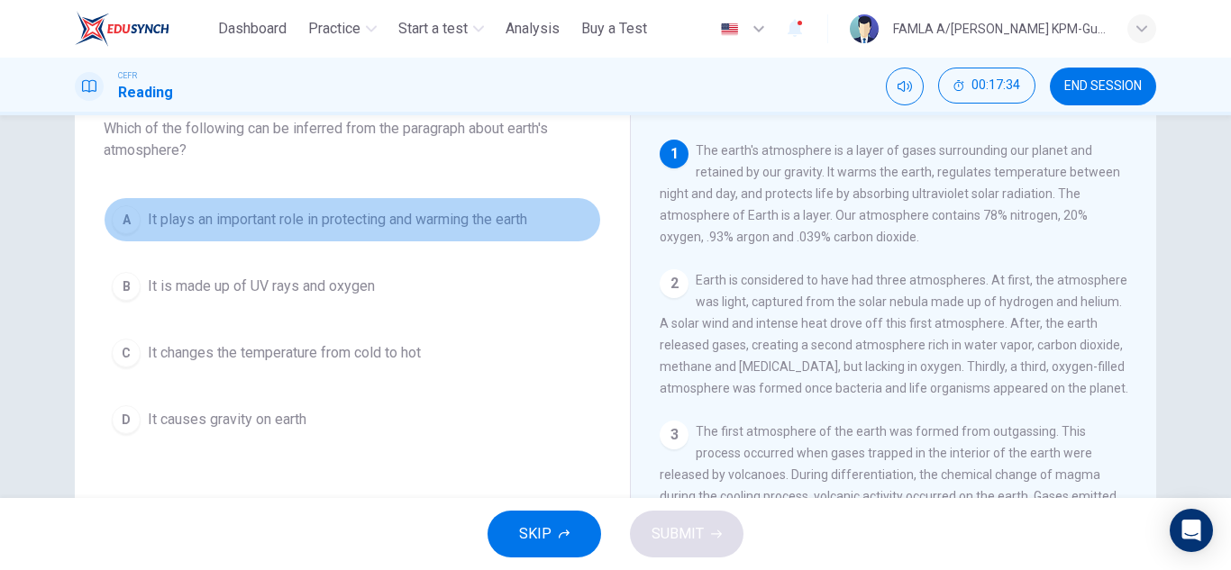
click at [431, 197] on button "A It plays an important role in protecting and warming the earth" at bounding box center [352, 219] width 497 height 45
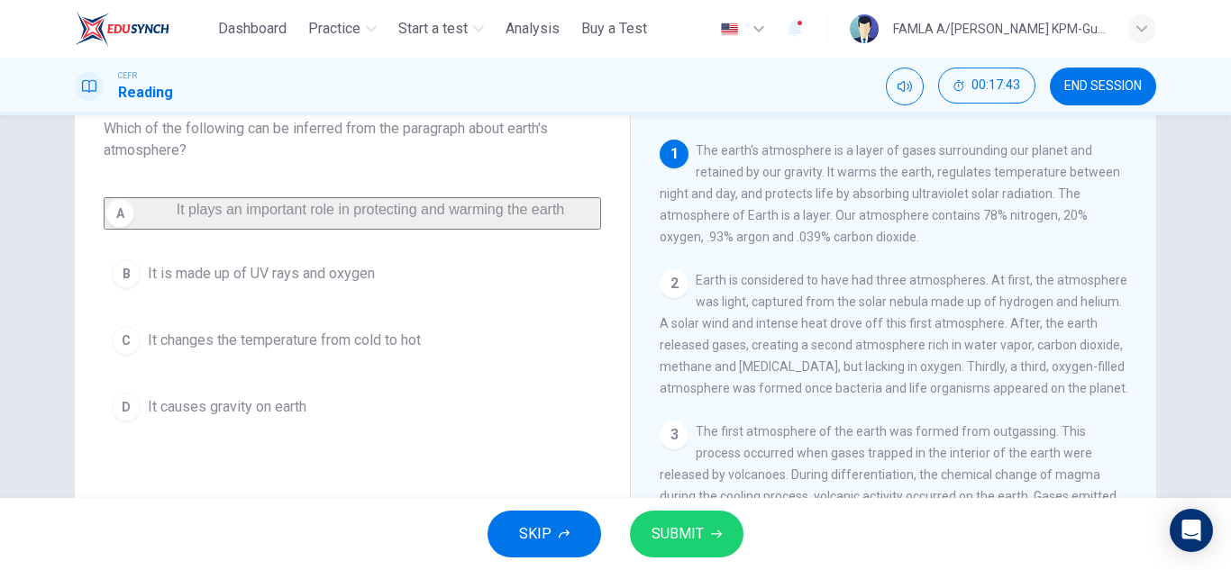
click at [291, 396] on div "A It plays an important role in protecting and warming the earth B It is made u…" at bounding box center [352, 313] width 497 height 233
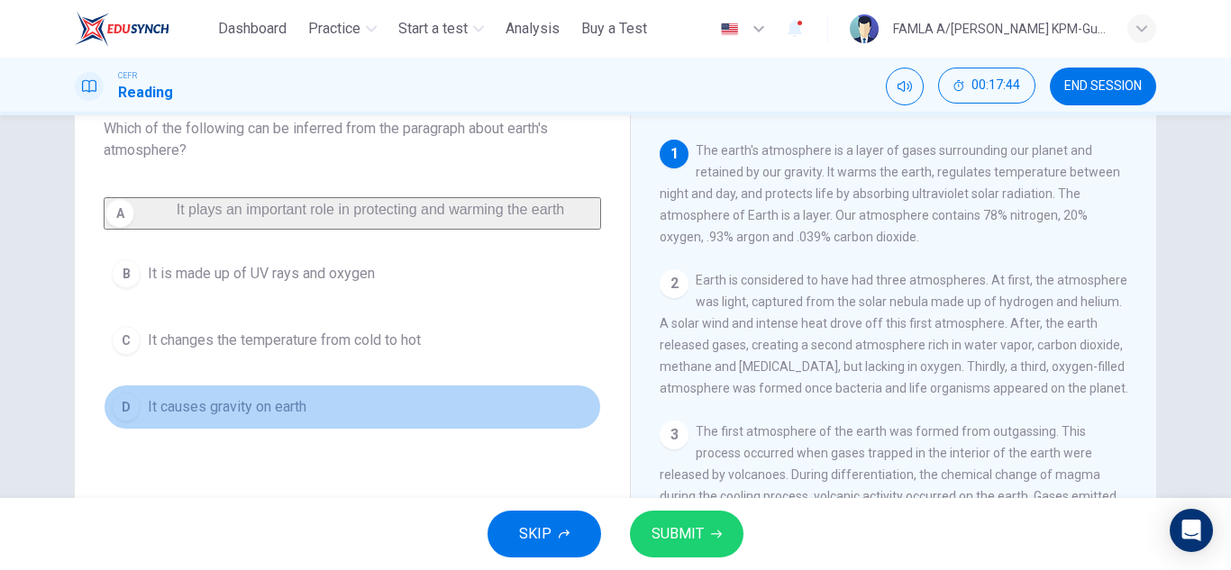
click at [287, 406] on button "D It causes gravity on earth" at bounding box center [352, 407] width 497 height 45
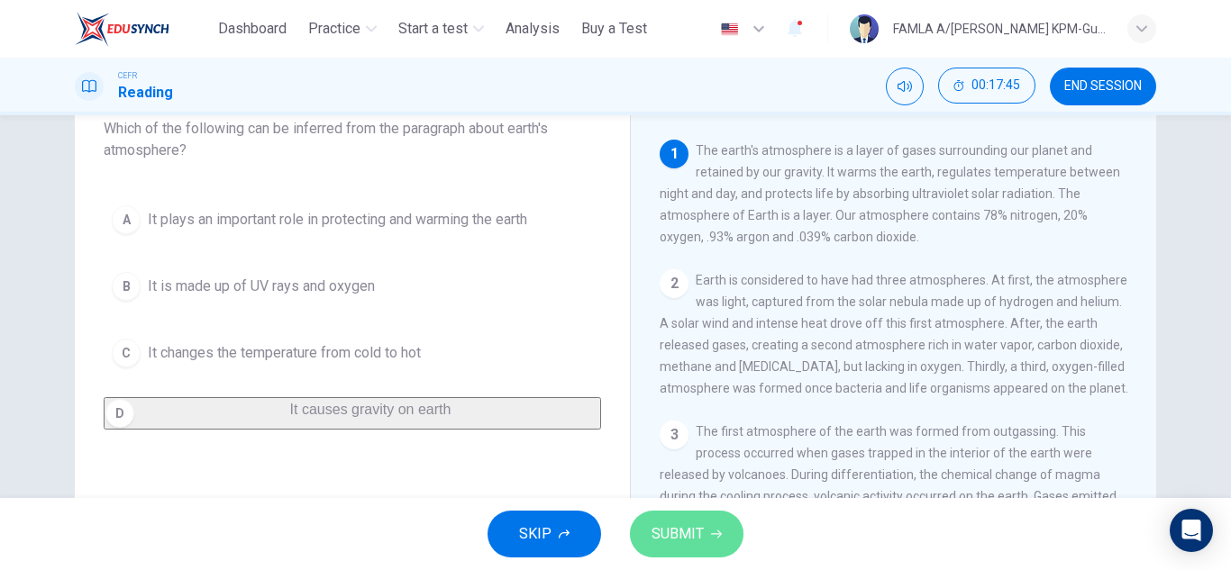
click at [679, 534] on span "SUBMIT" at bounding box center [678, 534] width 52 height 25
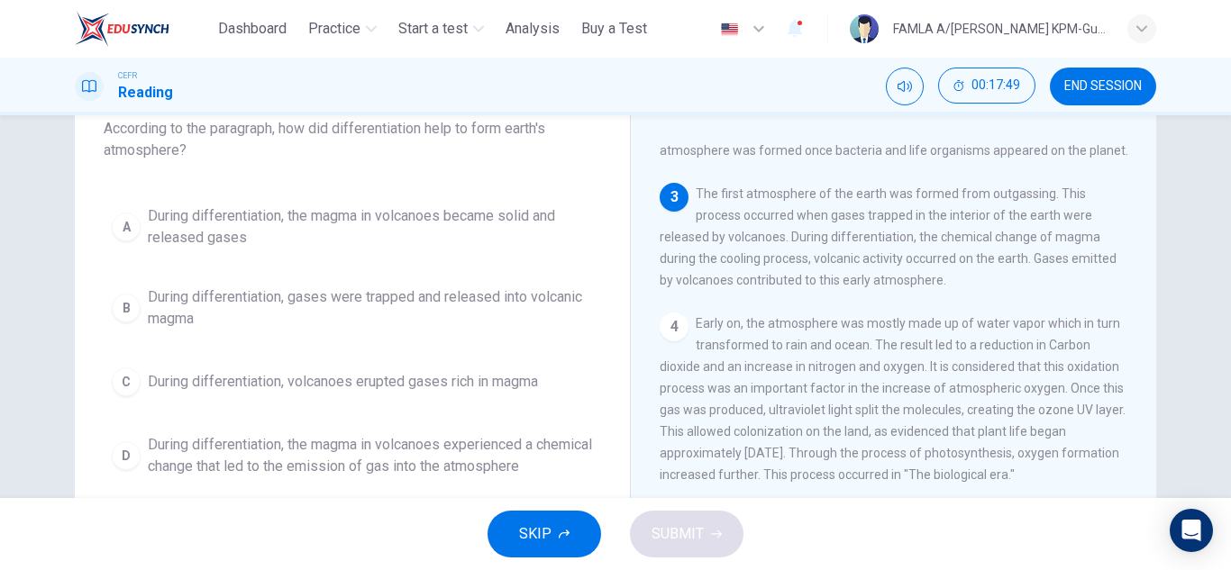
scroll to position [236, 0]
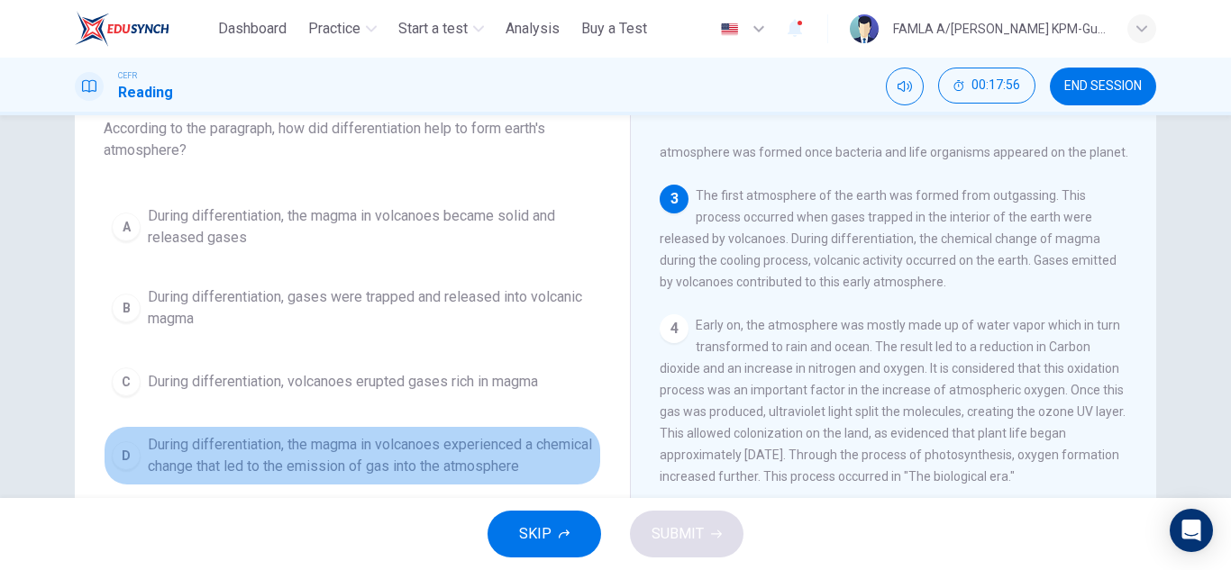
click at [331, 437] on span "During differentiation, the magma in volcanoes experienced a chemical change th…" at bounding box center [370, 455] width 445 height 43
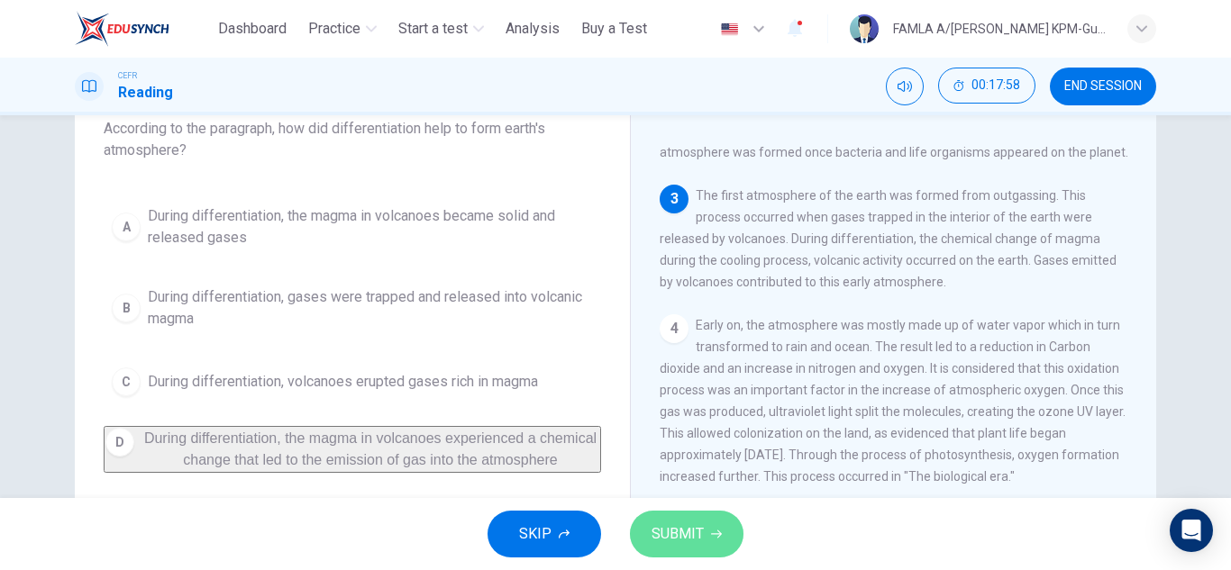
click at [686, 524] on span "SUBMIT" at bounding box center [678, 534] width 52 height 25
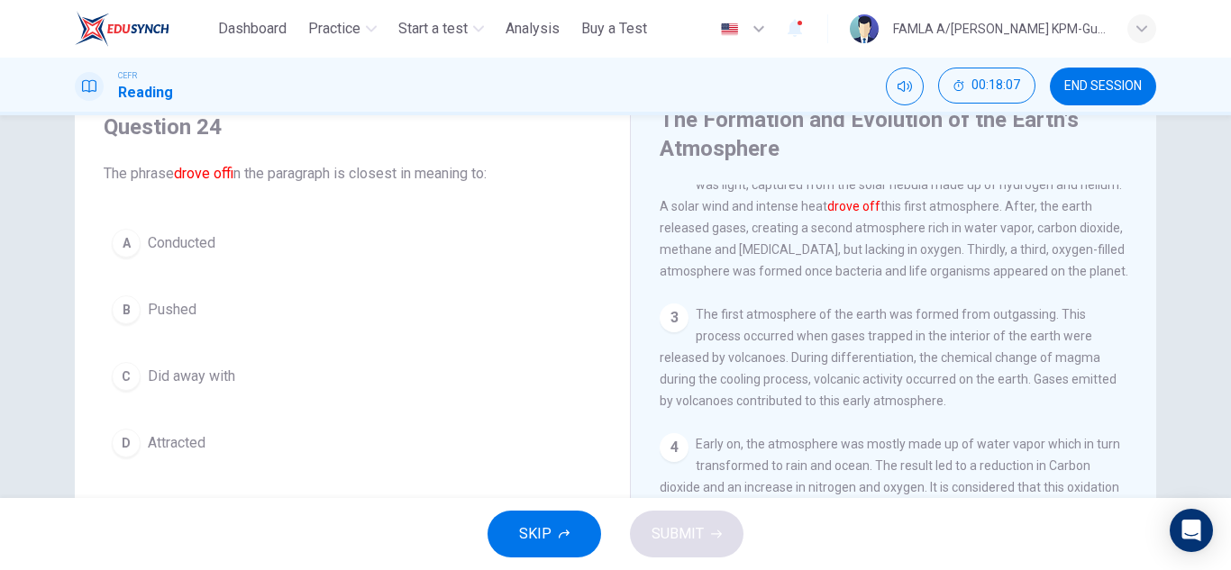
scroll to position [58, 0]
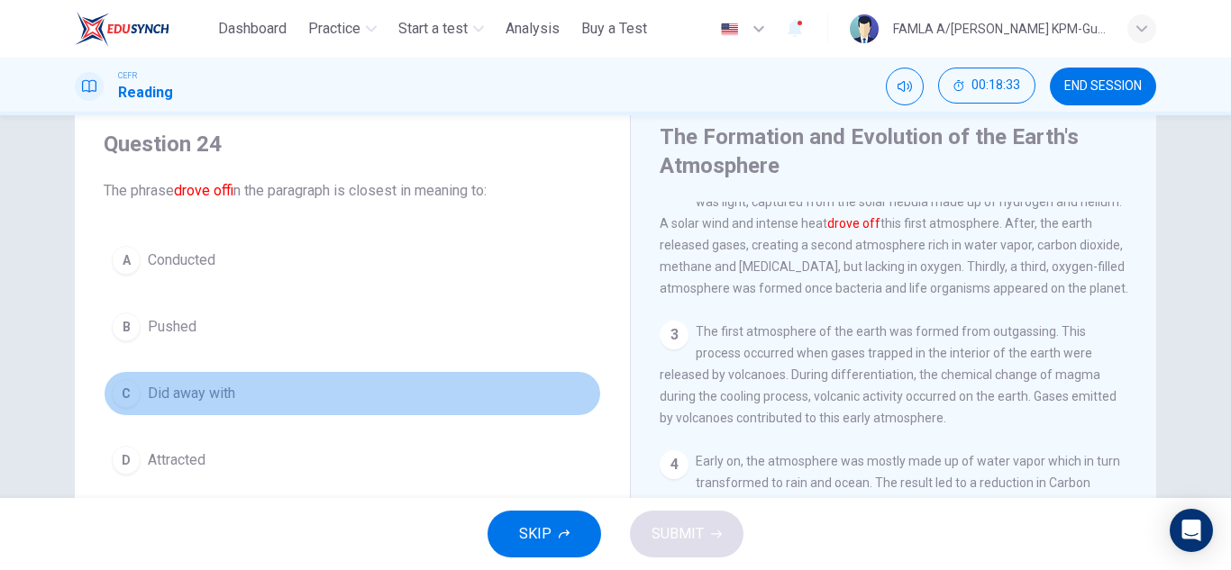
click at [223, 388] on span "Did away with" at bounding box center [191, 394] width 87 height 22
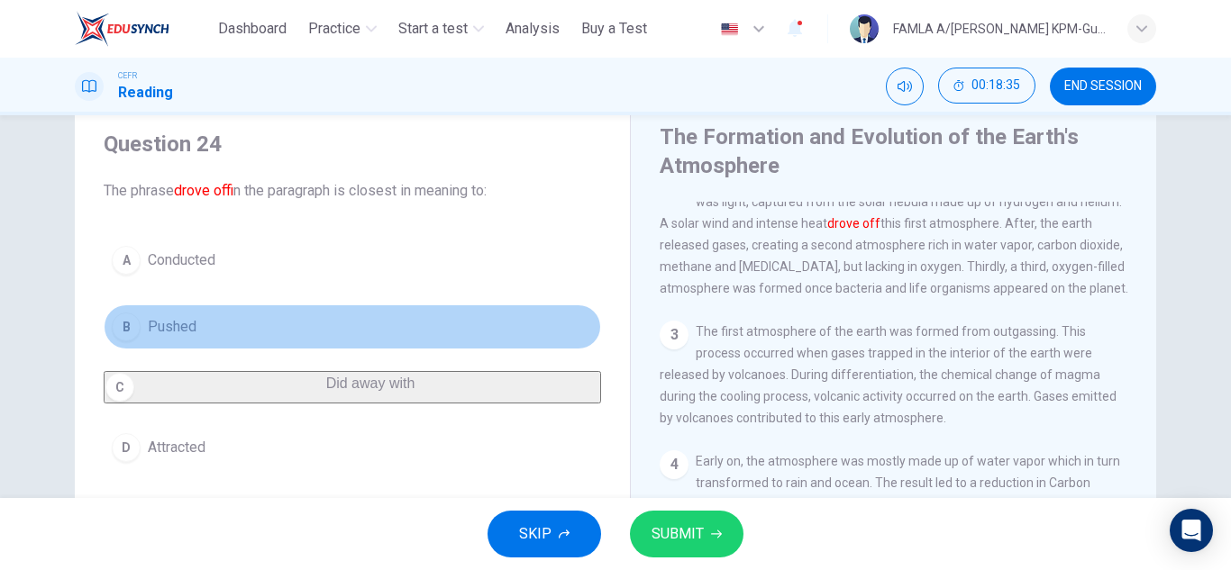
click at [257, 307] on button "B Pushed" at bounding box center [352, 327] width 497 height 45
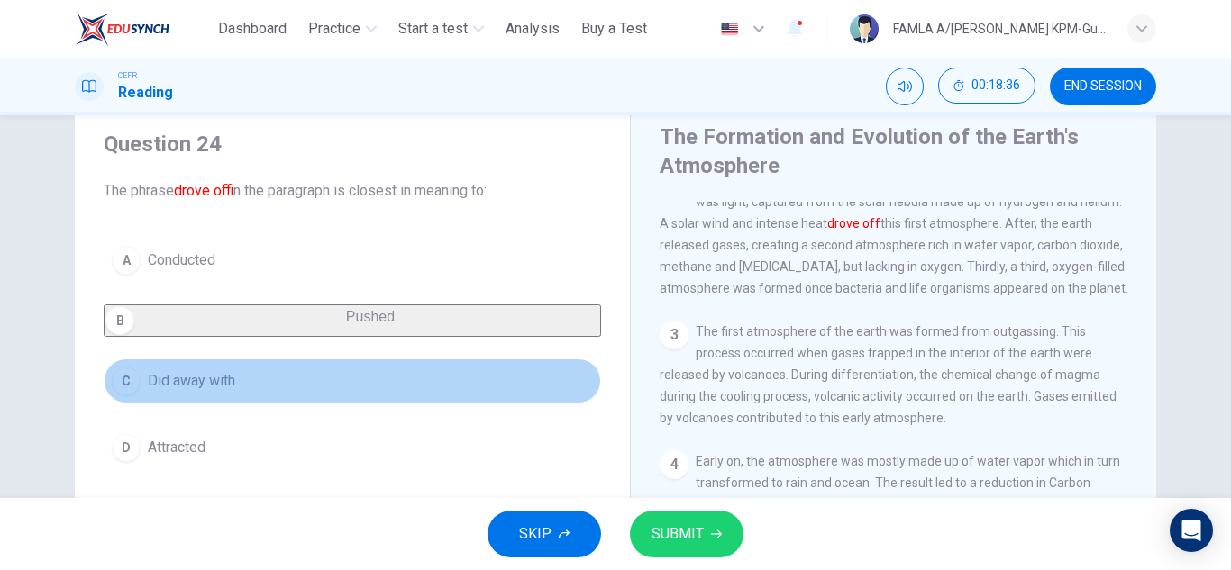
click at [245, 381] on button "C Did away with" at bounding box center [352, 381] width 497 height 45
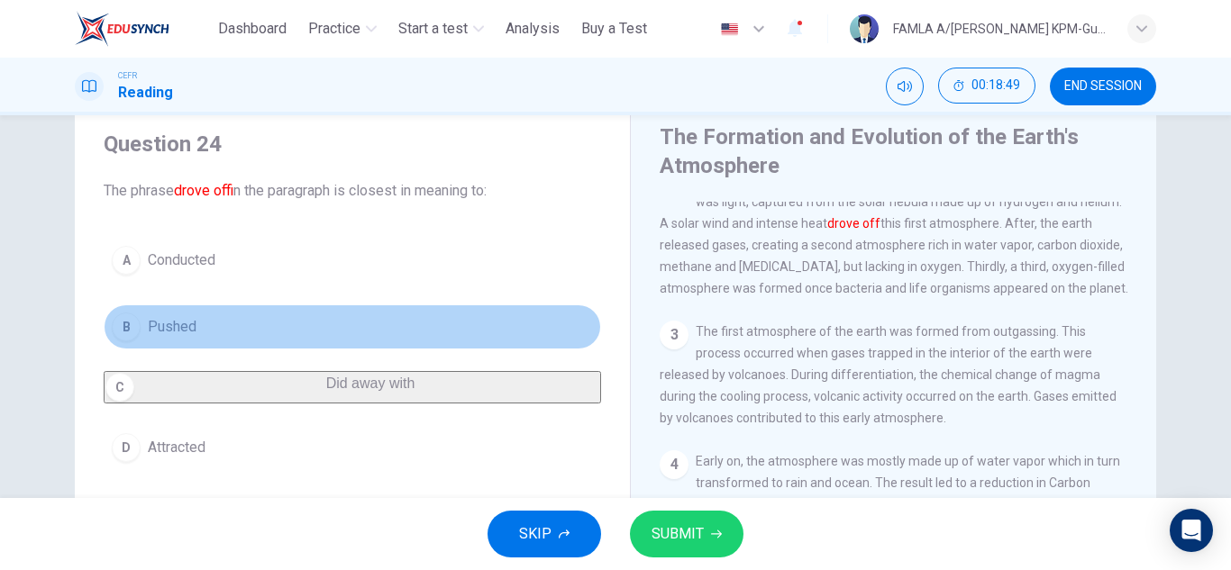
click at [176, 324] on span "Pushed" at bounding box center [172, 327] width 49 height 22
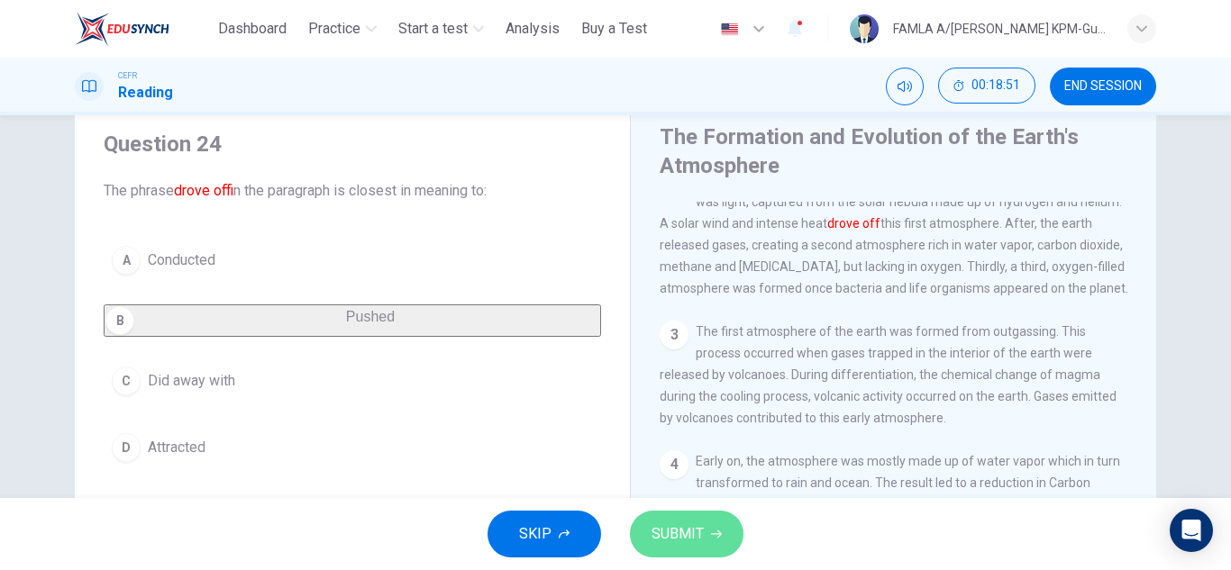
click at [673, 521] on button "SUBMIT" at bounding box center [687, 534] width 114 height 47
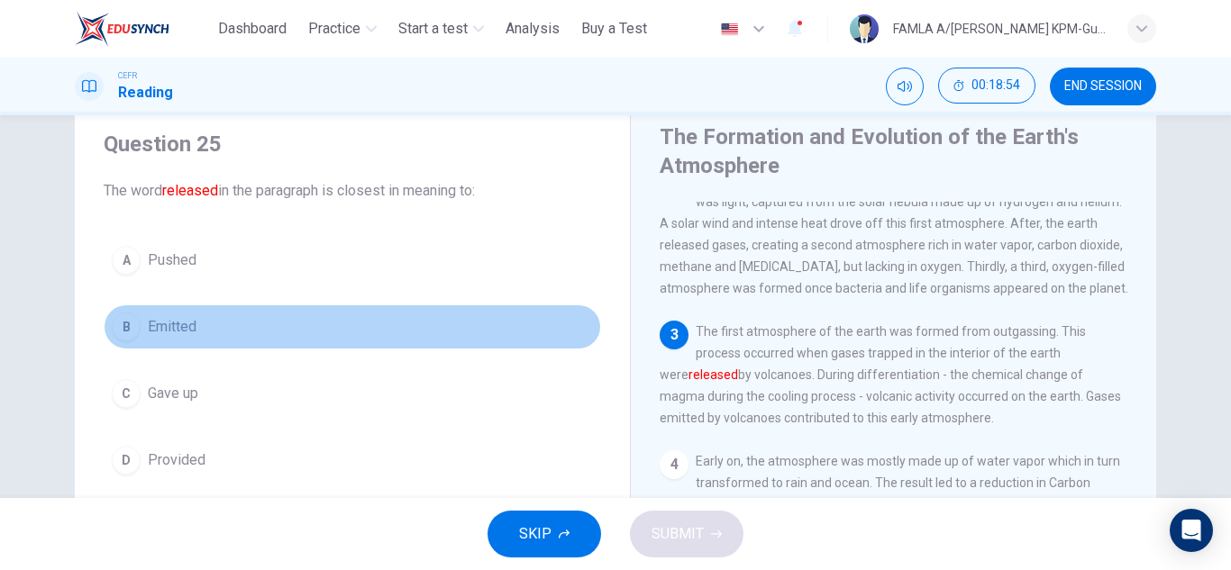
click at [189, 331] on span "Emitted" at bounding box center [172, 327] width 49 height 22
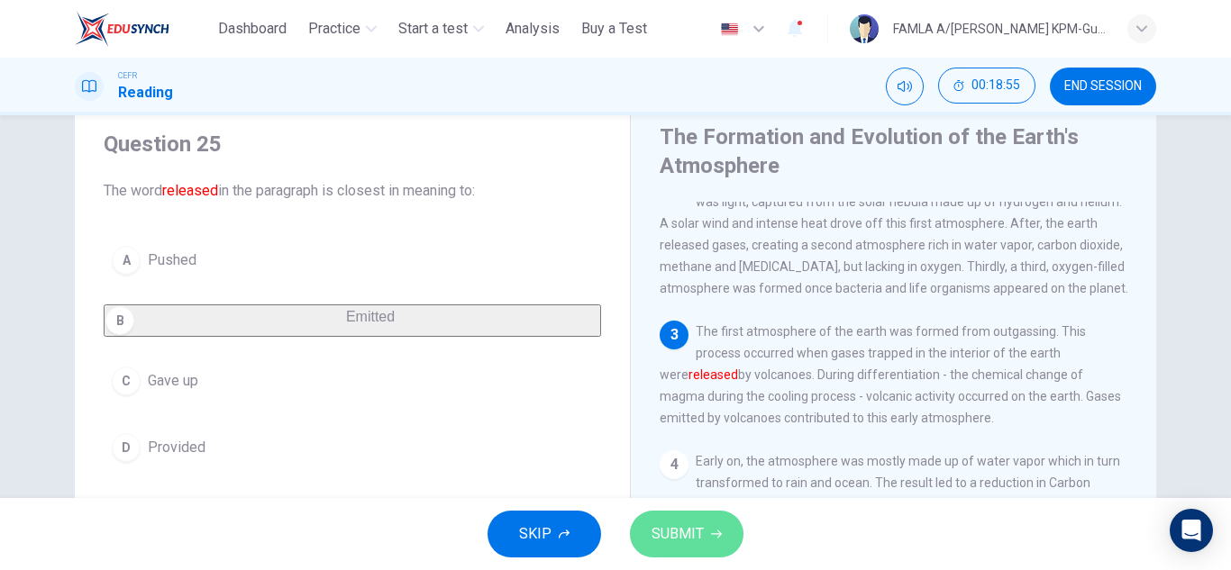
click at [655, 534] on span "SUBMIT" at bounding box center [678, 534] width 52 height 25
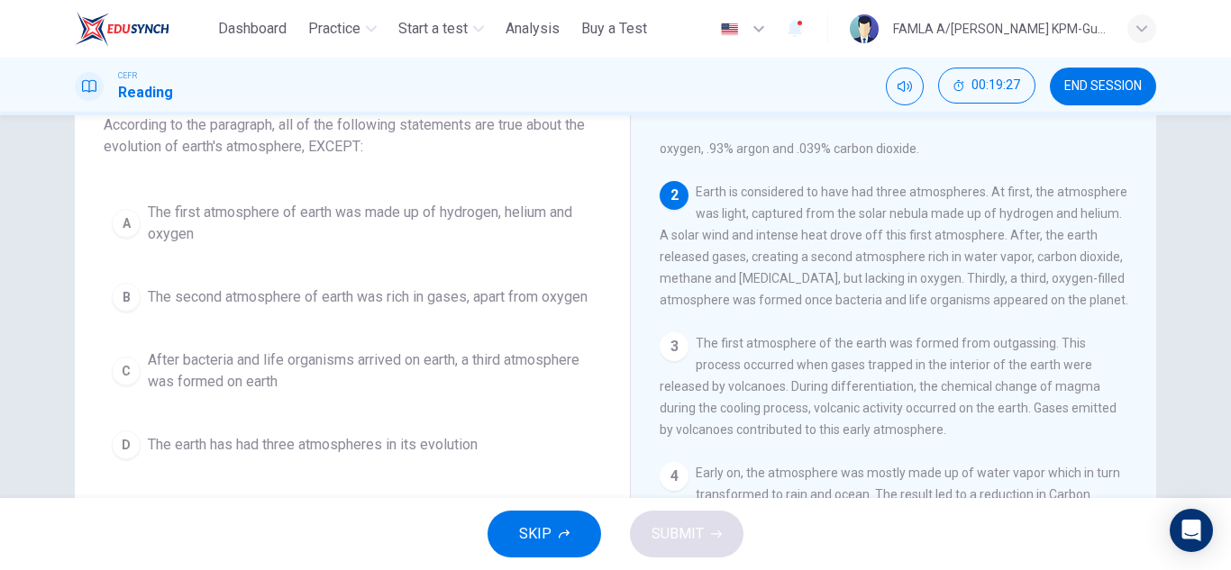
scroll to position [118, 0]
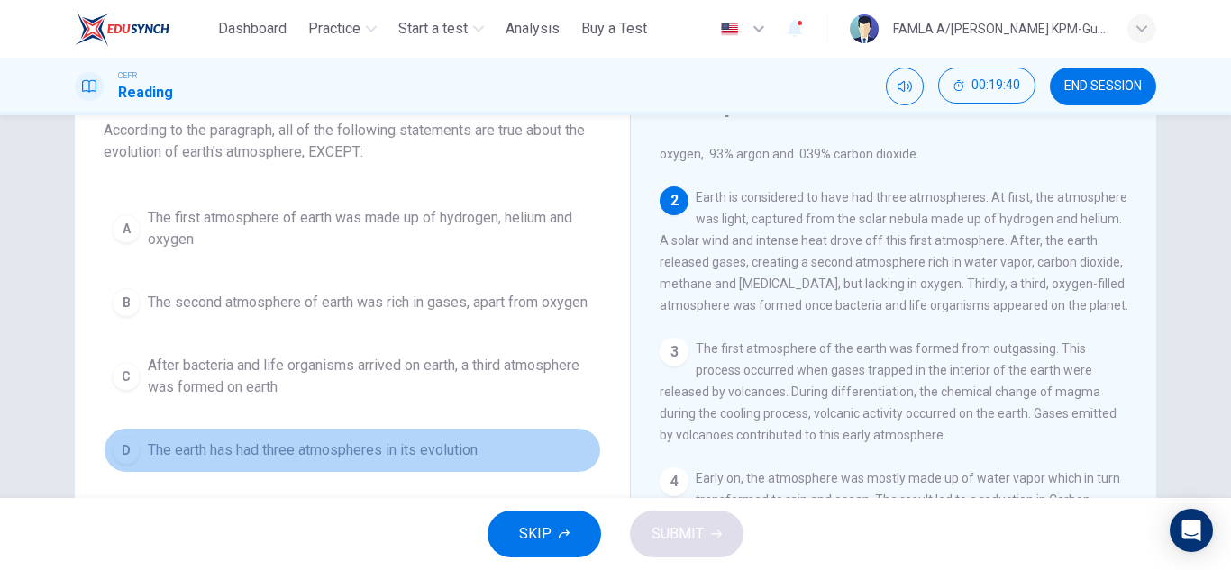
click at [423, 461] on span "The earth has had three atmospheres in its evolution" at bounding box center [313, 451] width 330 height 22
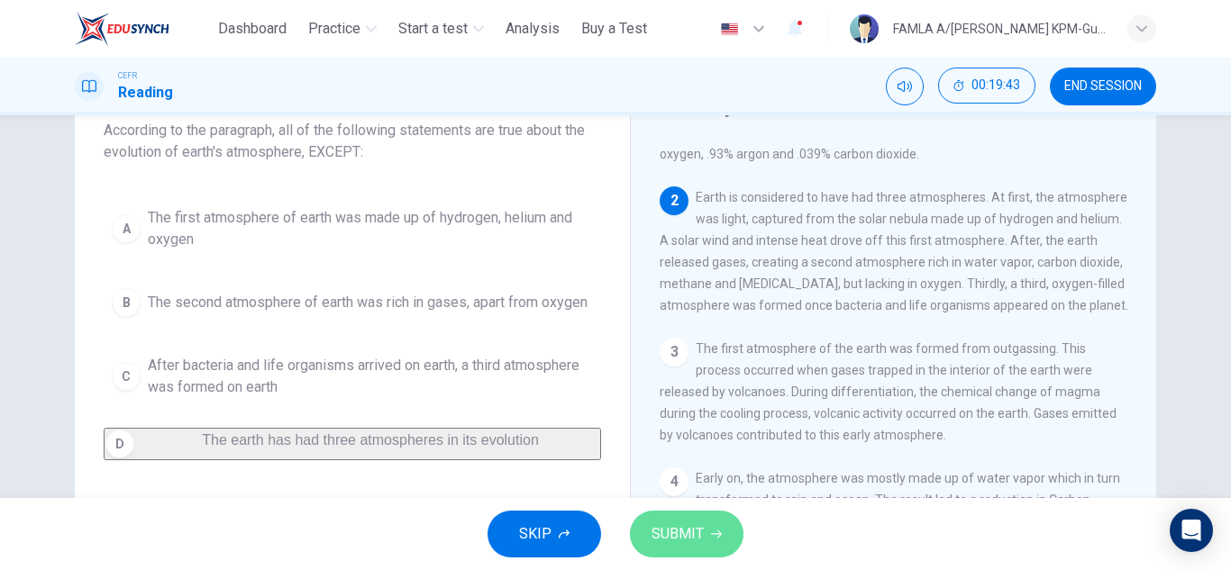
click at [688, 528] on span "SUBMIT" at bounding box center [678, 534] width 52 height 25
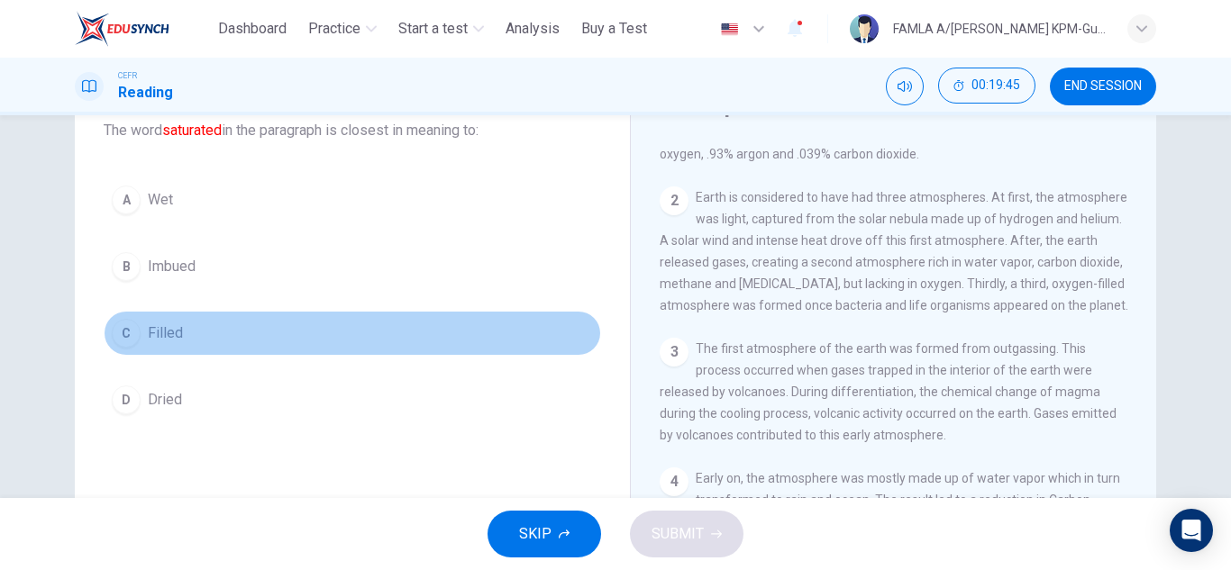
click at [179, 332] on button "C Filled" at bounding box center [352, 333] width 497 height 45
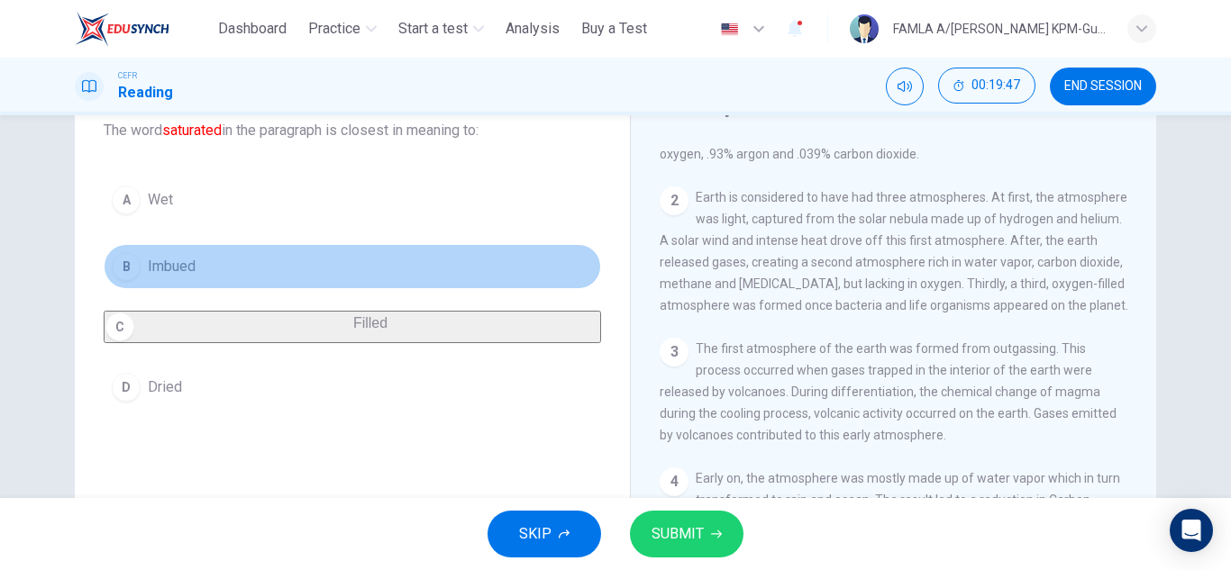
click at [170, 271] on span "Imbued" at bounding box center [172, 267] width 48 height 22
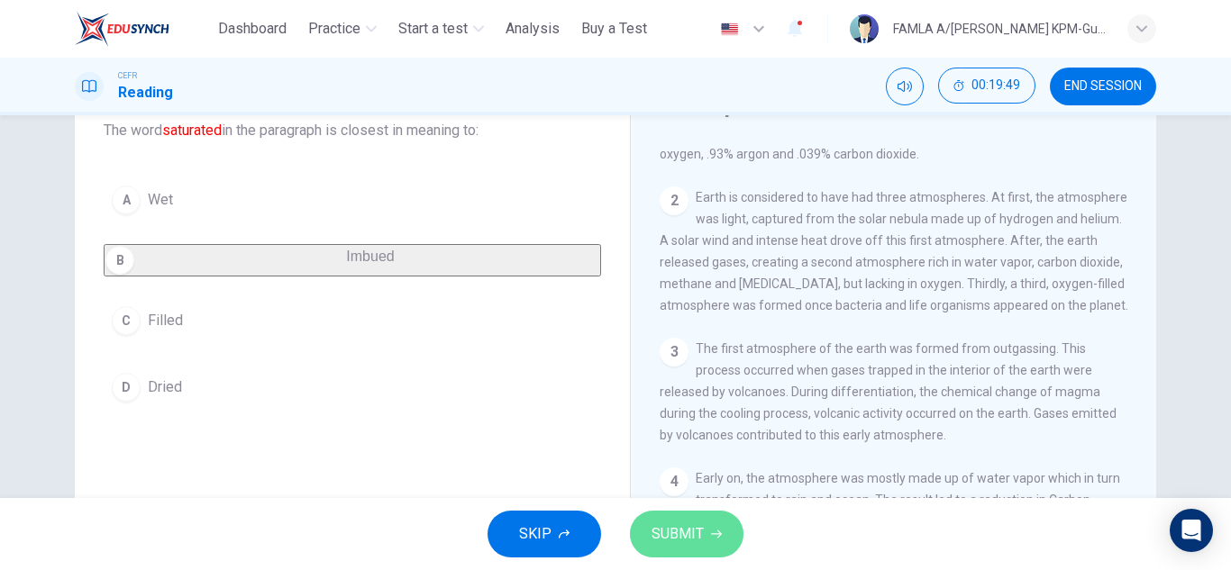
click at [702, 531] on span "SUBMIT" at bounding box center [678, 534] width 52 height 25
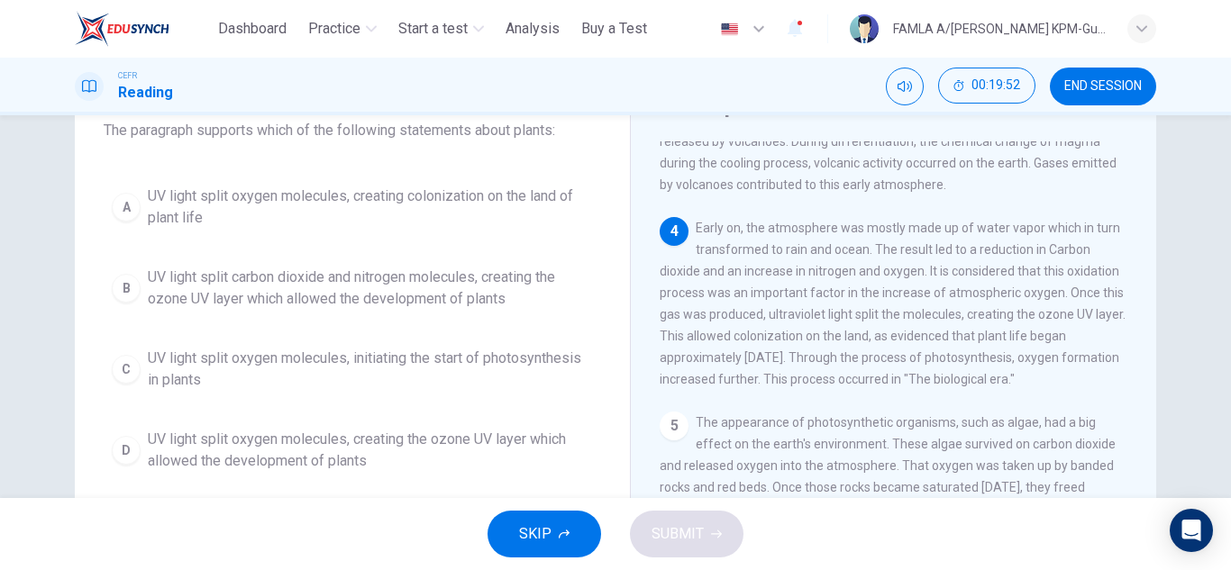
scroll to position [337, 0]
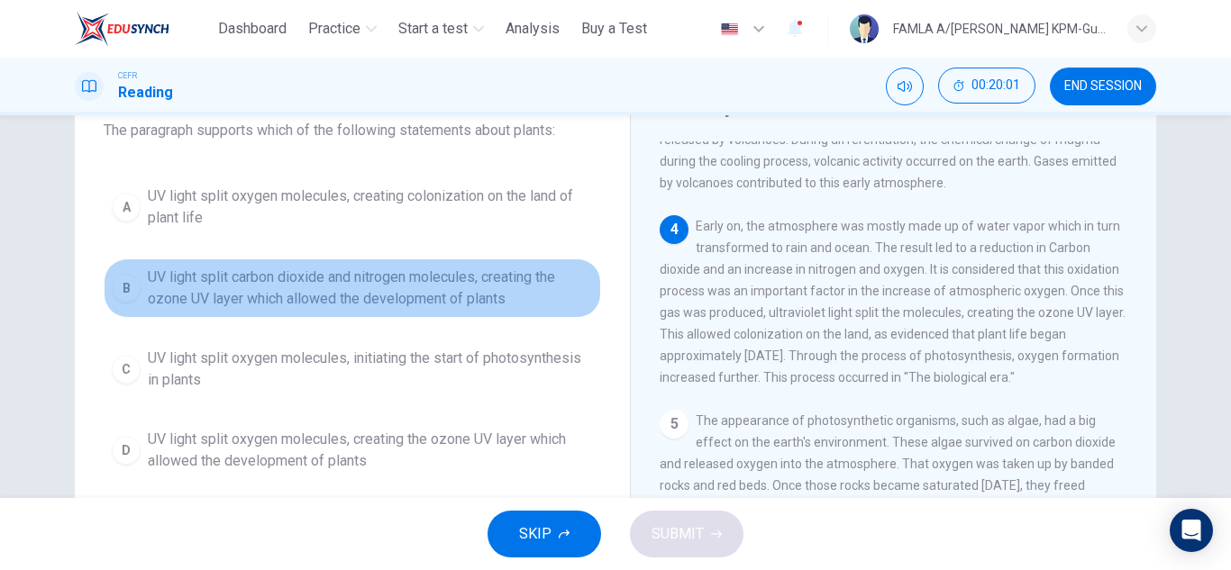
click at [370, 278] on span "UV light split carbon dioxide and nitrogen molecules, creating the ozone UV lay…" at bounding box center [370, 288] width 445 height 43
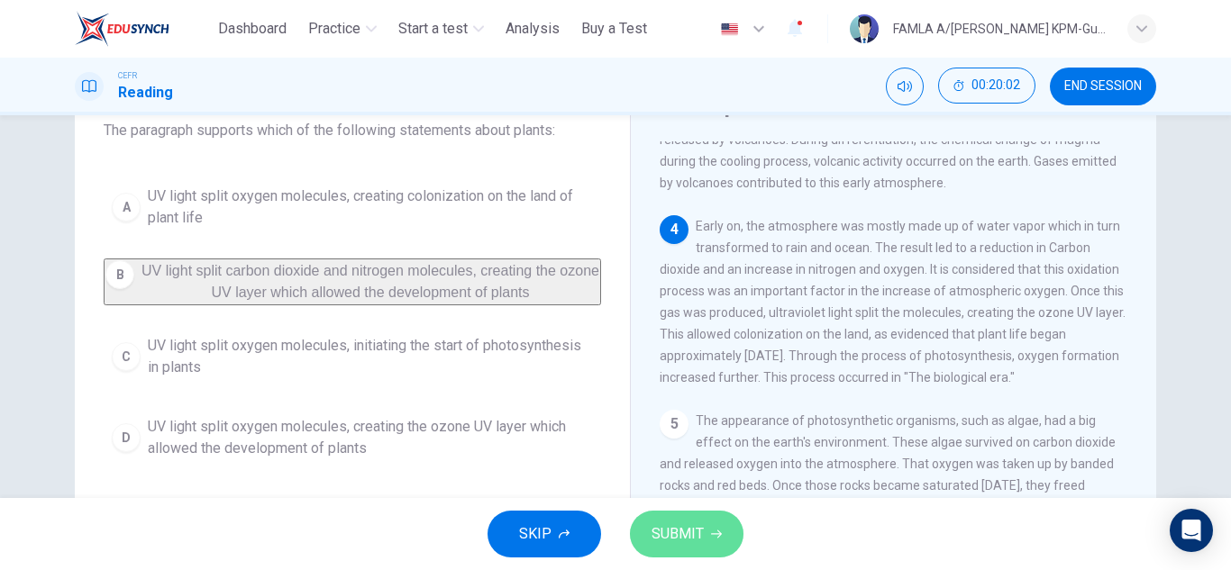
click at [667, 531] on span "SUBMIT" at bounding box center [678, 534] width 52 height 25
